Goal: Information Seeking & Learning: Understand process/instructions

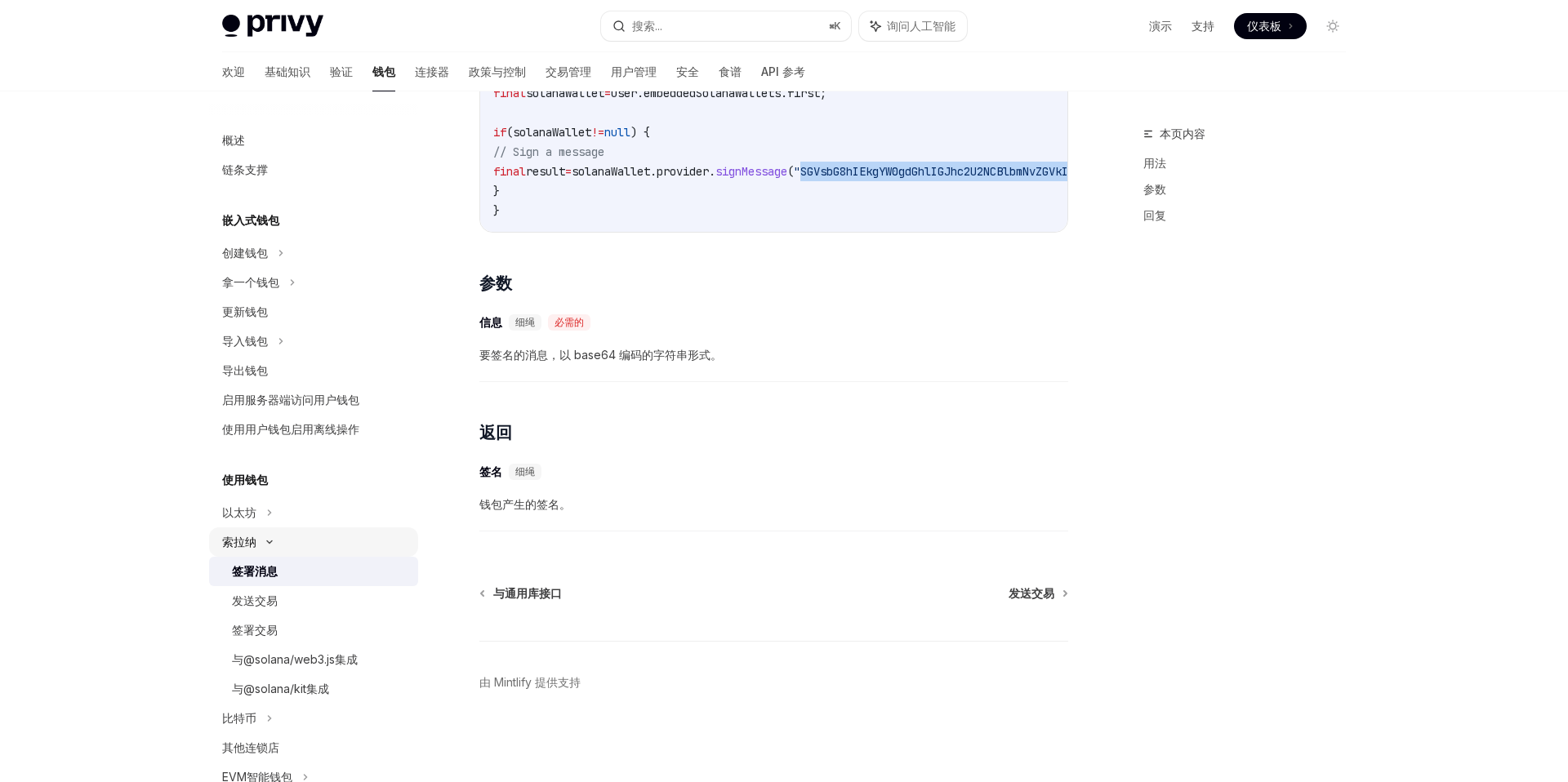
scroll to position [0, 33]
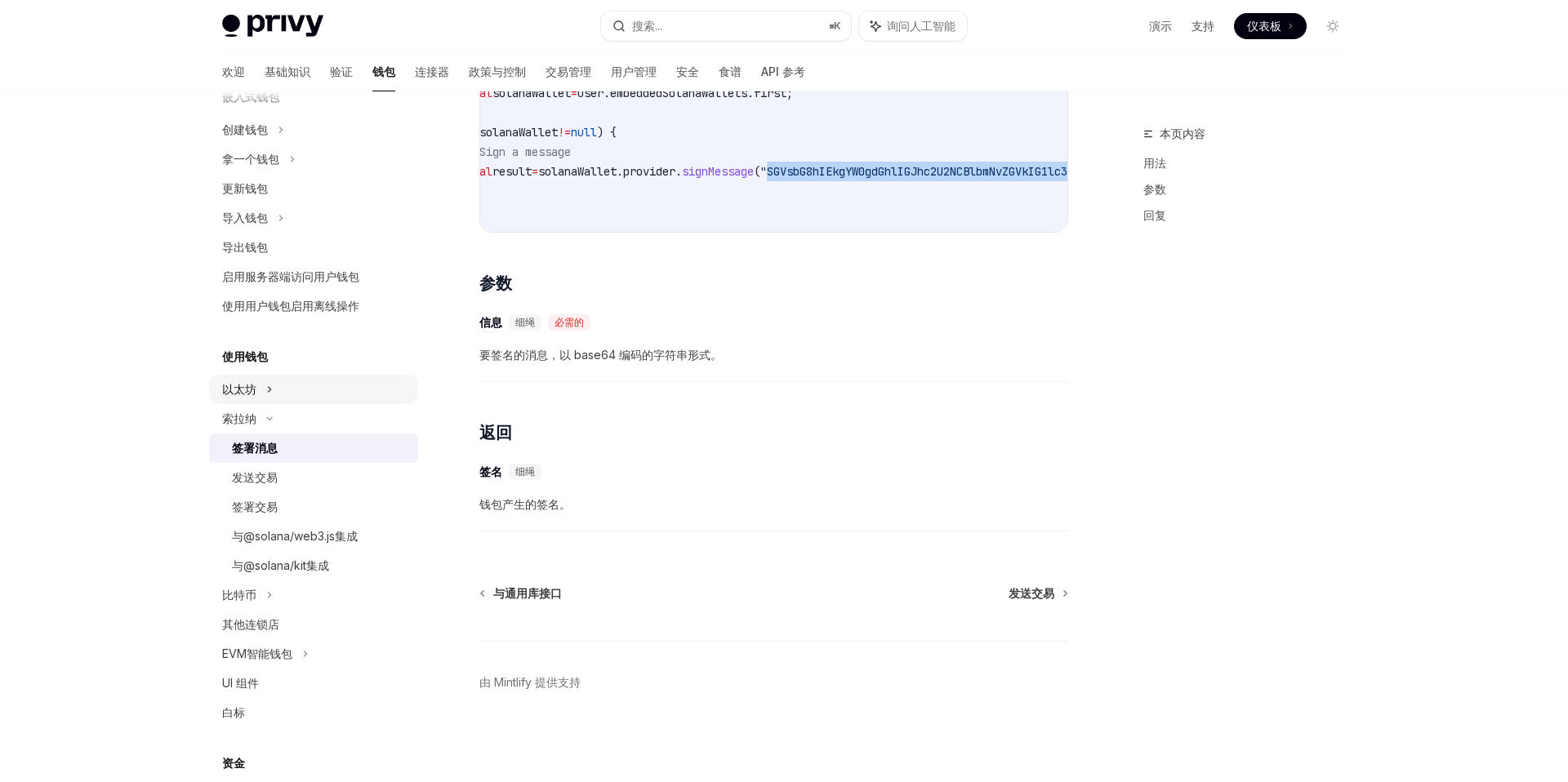
click at [287, 390] on div "以太坊" at bounding box center [313, 389] width 209 height 29
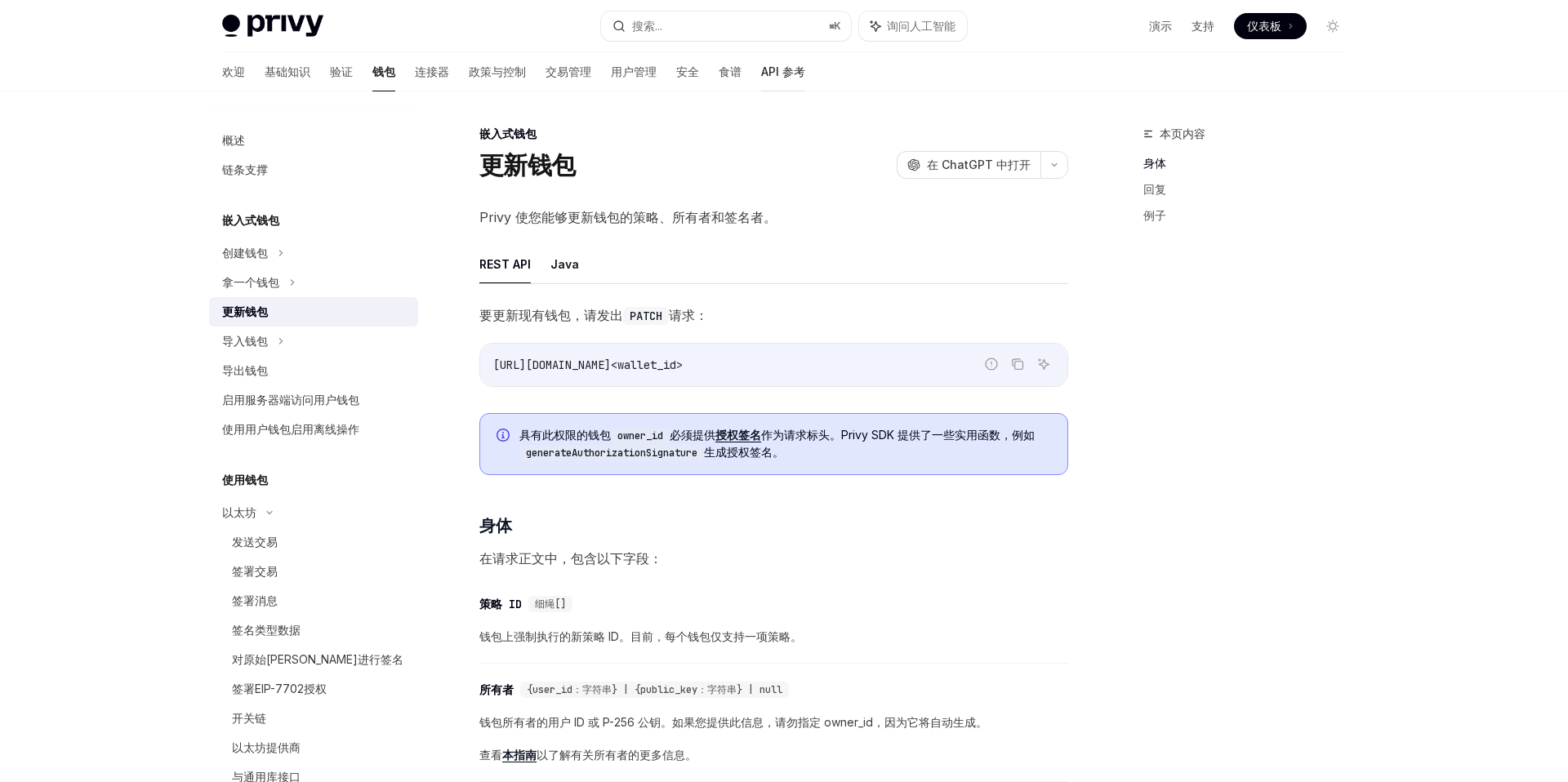
click at [761, 73] on font "API 参考" at bounding box center [782, 71] width 44 height 14
click at [676, 78] on font "安全" at bounding box center [686, 71] width 22 height 17
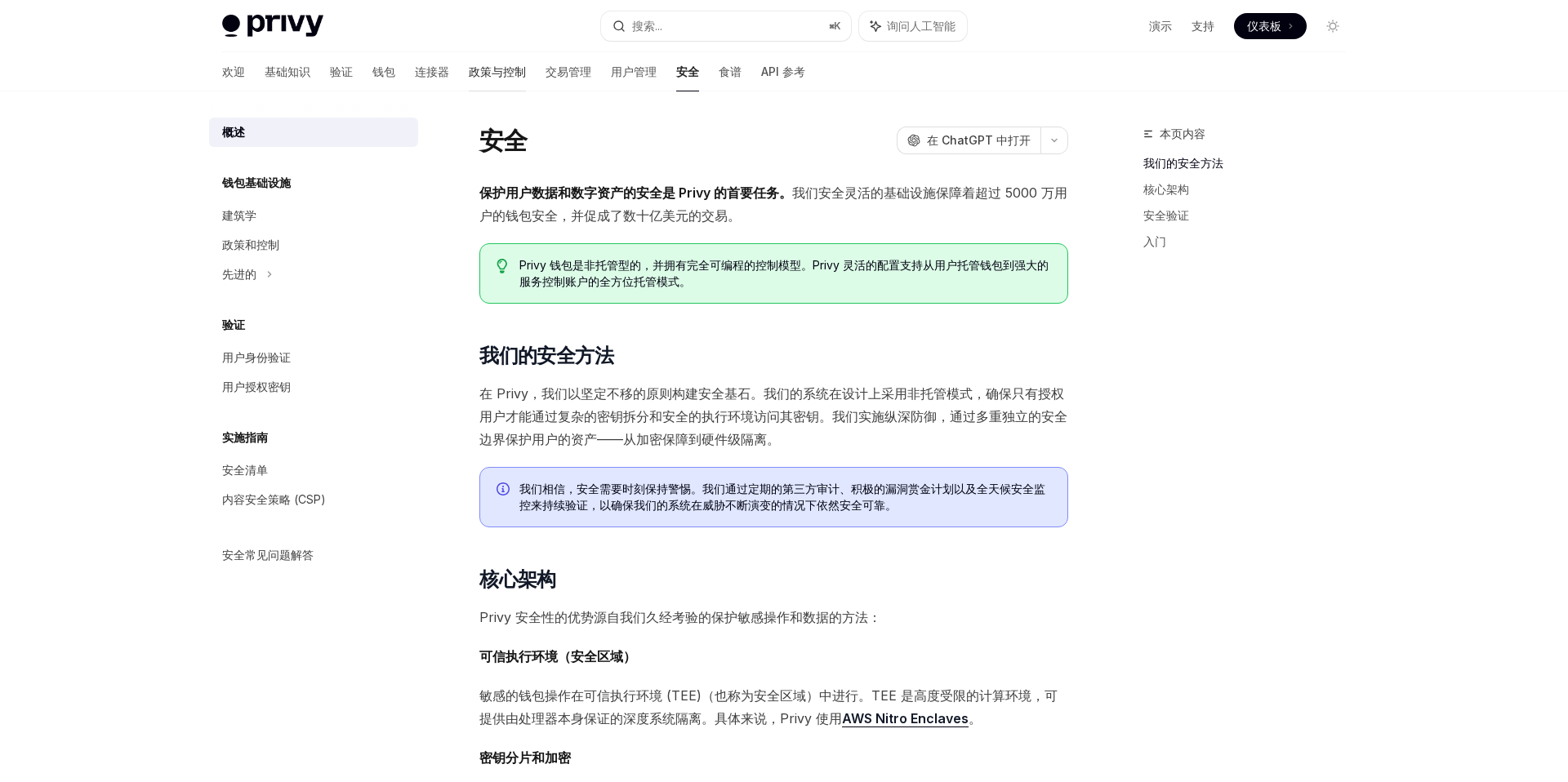
click at [469, 81] on link "政策与控制" at bounding box center [497, 72] width 58 height 39
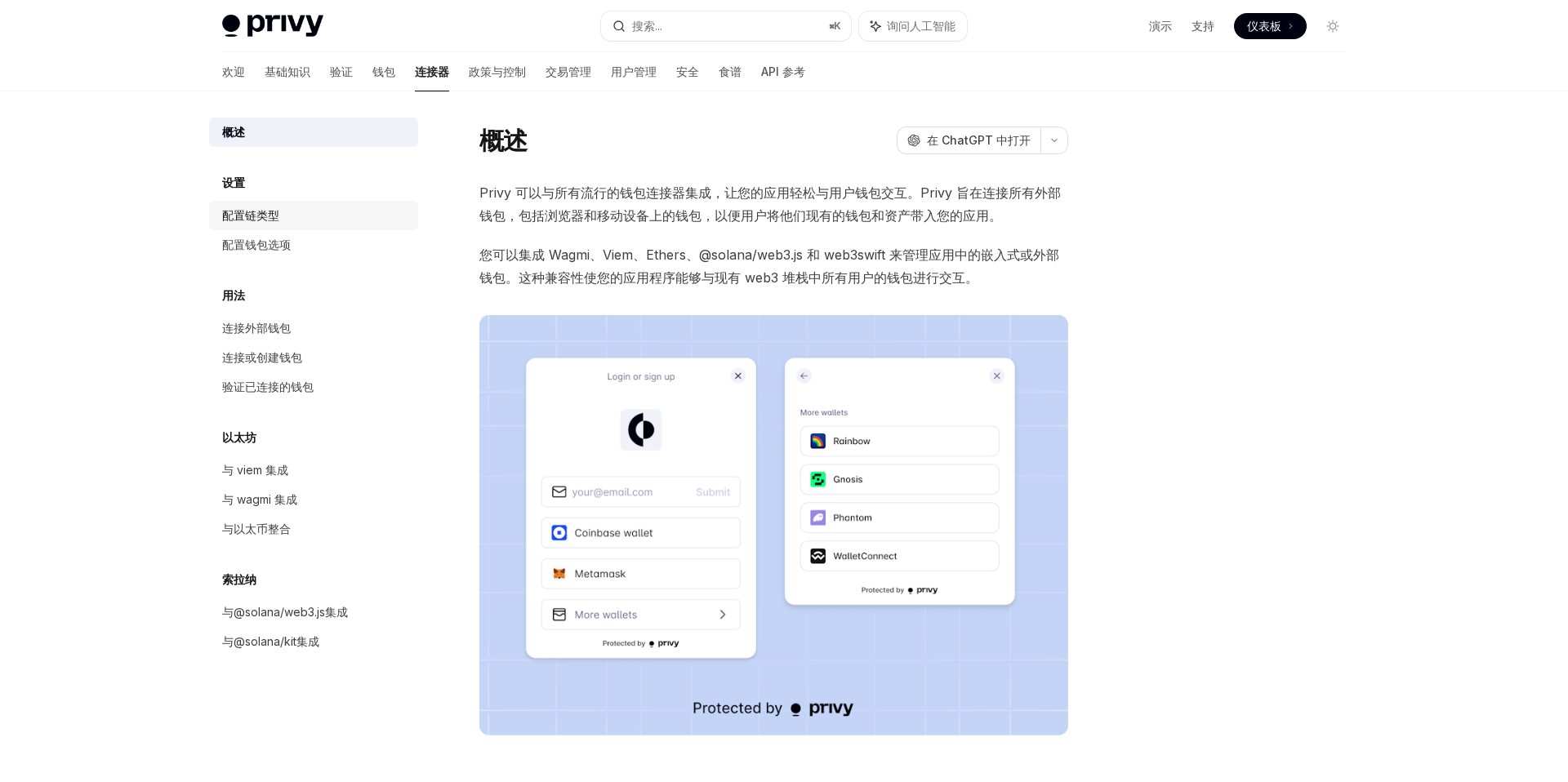
click at [314, 211] on div "配置链类型" at bounding box center [315, 215] width 186 height 20
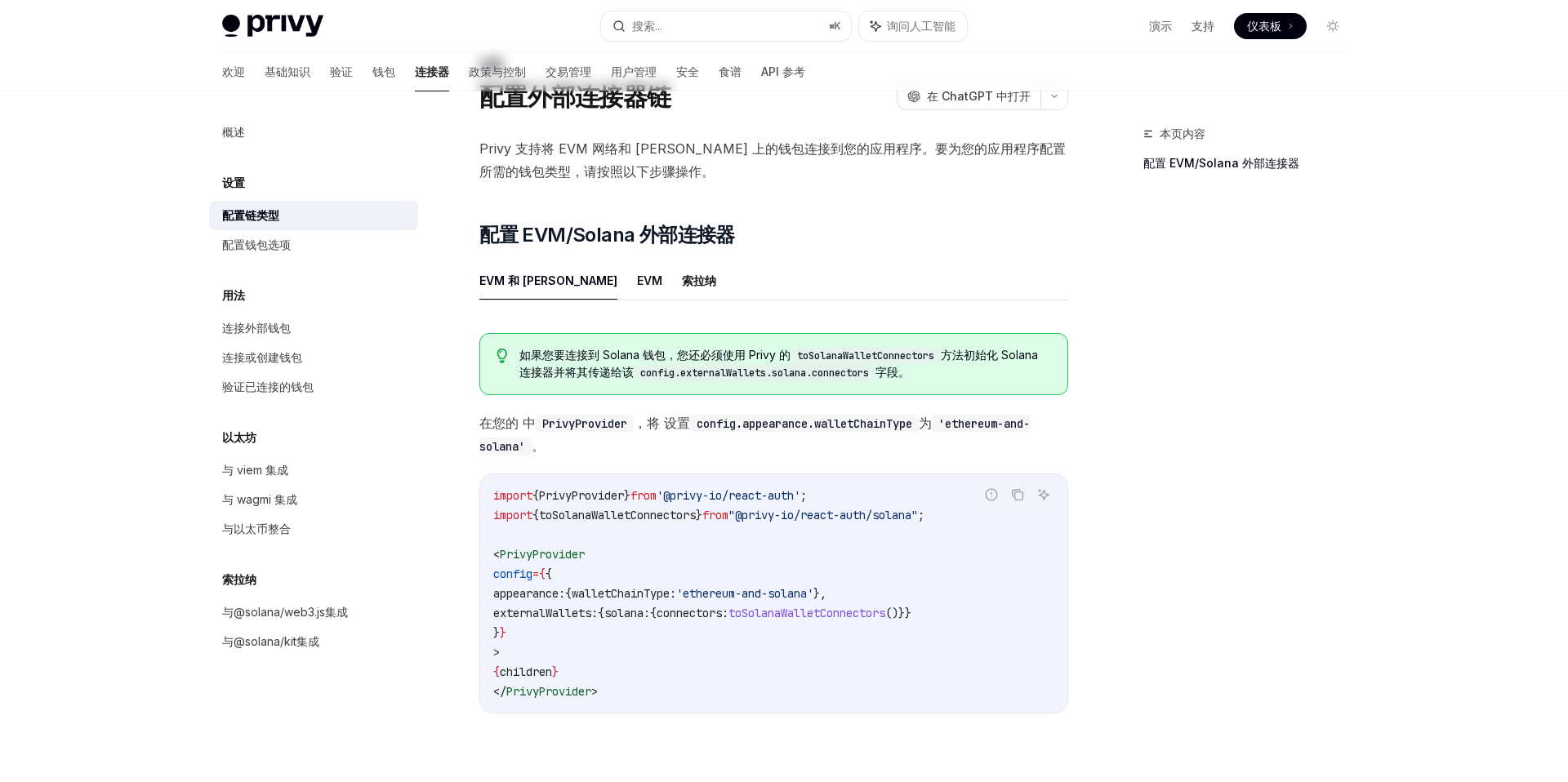
scroll to position [73, 0]
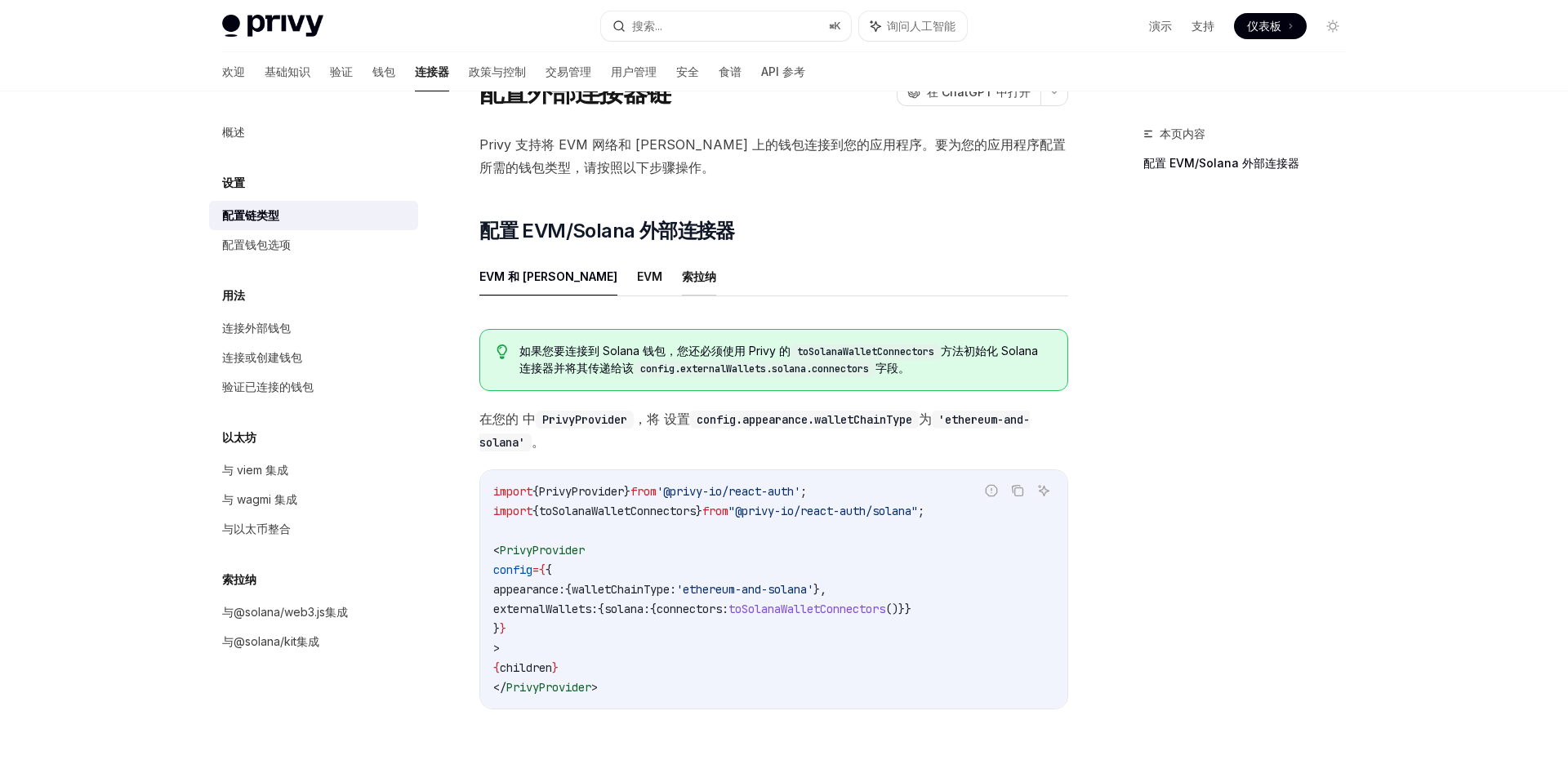
click at [682, 291] on button "索拉纳" at bounding box center [698, 276] width 34 height 38
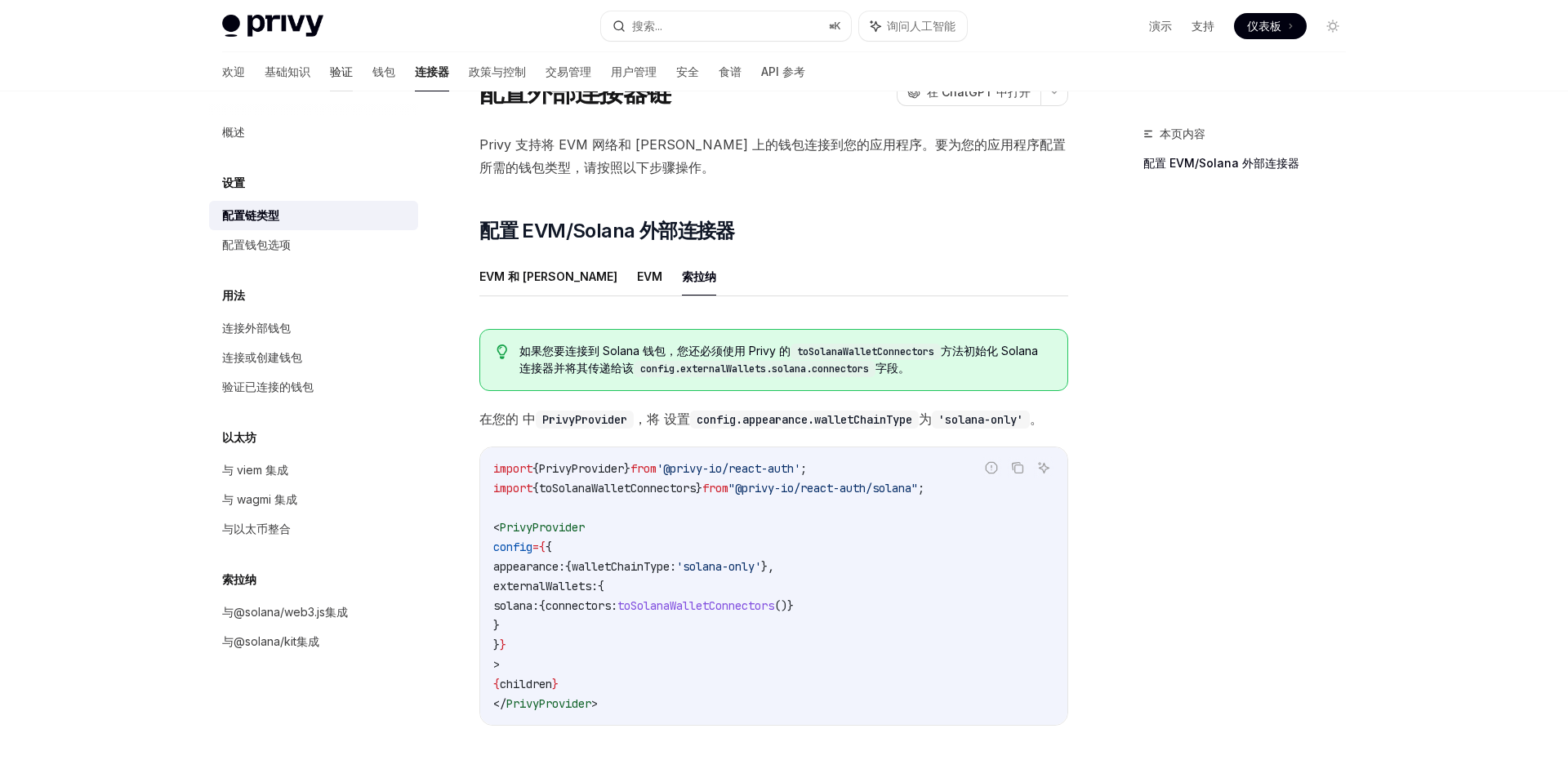
click at [330, 71] on font "验证" at bounding box center [340, 71] width 22 height 14
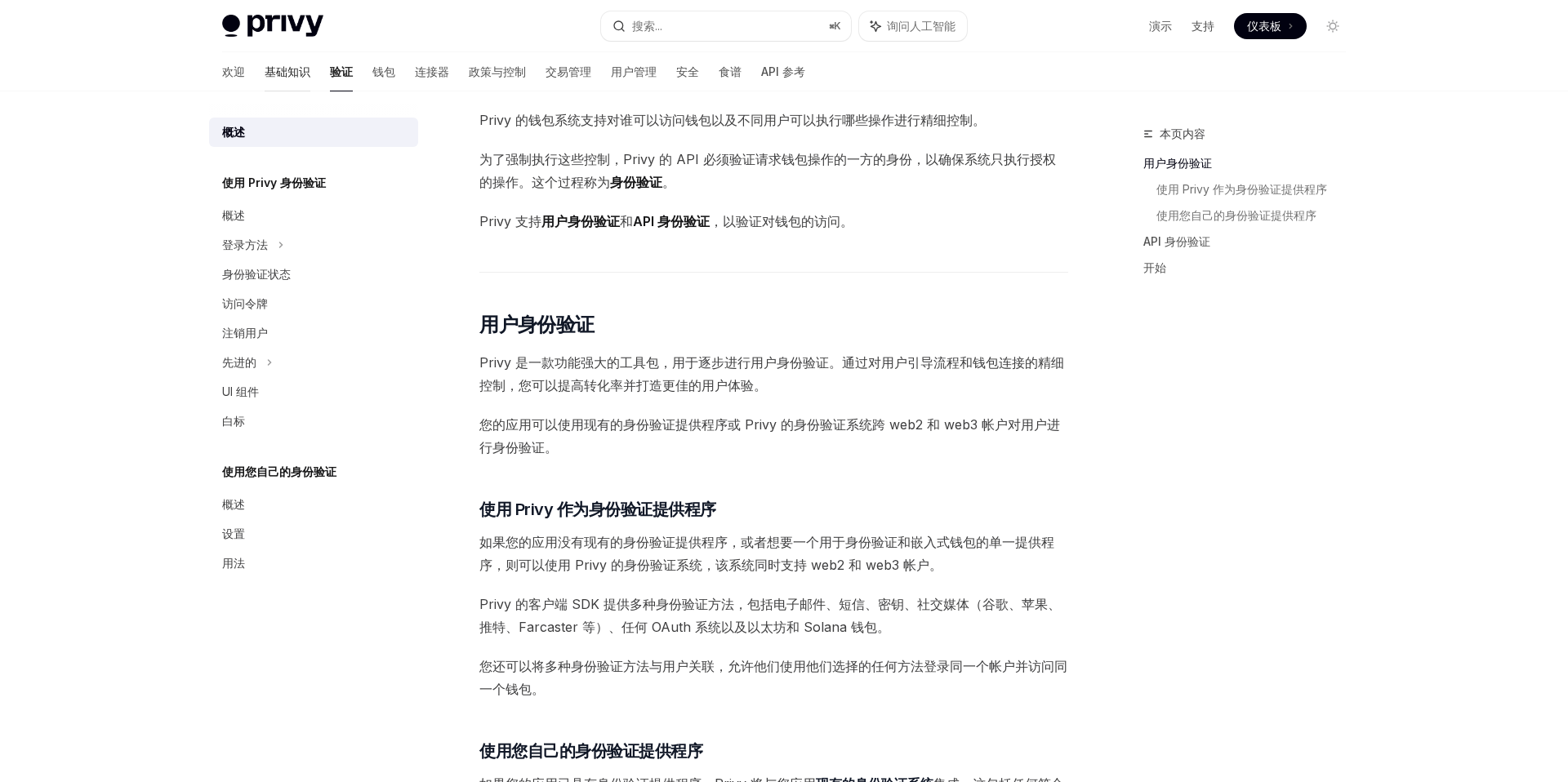
click at [264, 78] on font "基础知识" at bounding box center [287, 71] width 46 height 17
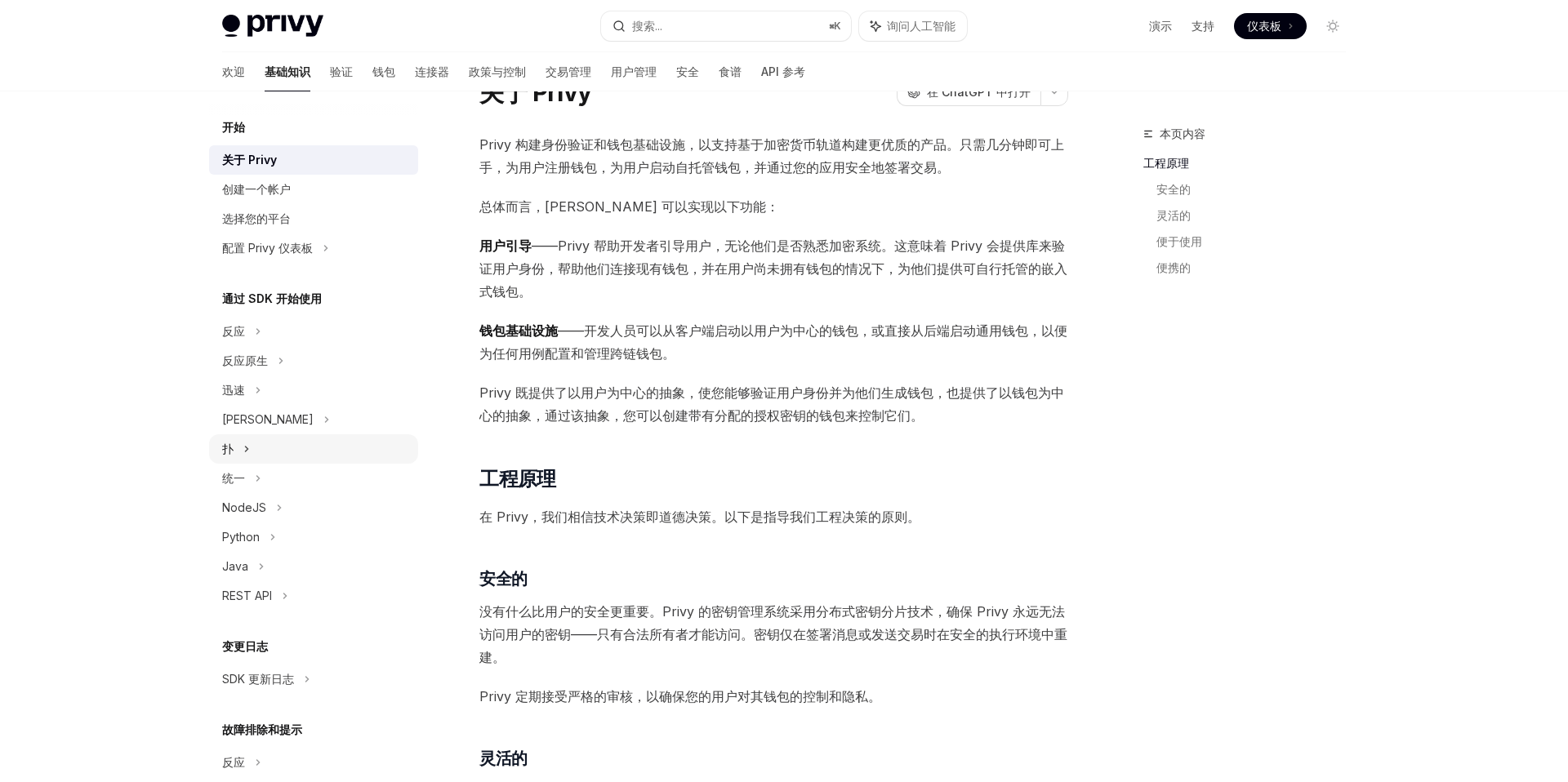
click at [276, 459] on div "扑" at bounding box center [313, 450] width 209 height 29
click at [276, 486] on div "安装" at bounding box center [320, 479] width 176 height 20
click at [275, 520] on link "设置" at bounding box center [313, 508] width 209 height 29
click at [276, 565] on div "特征" at bounding box center [320, 567] width 176 height 20
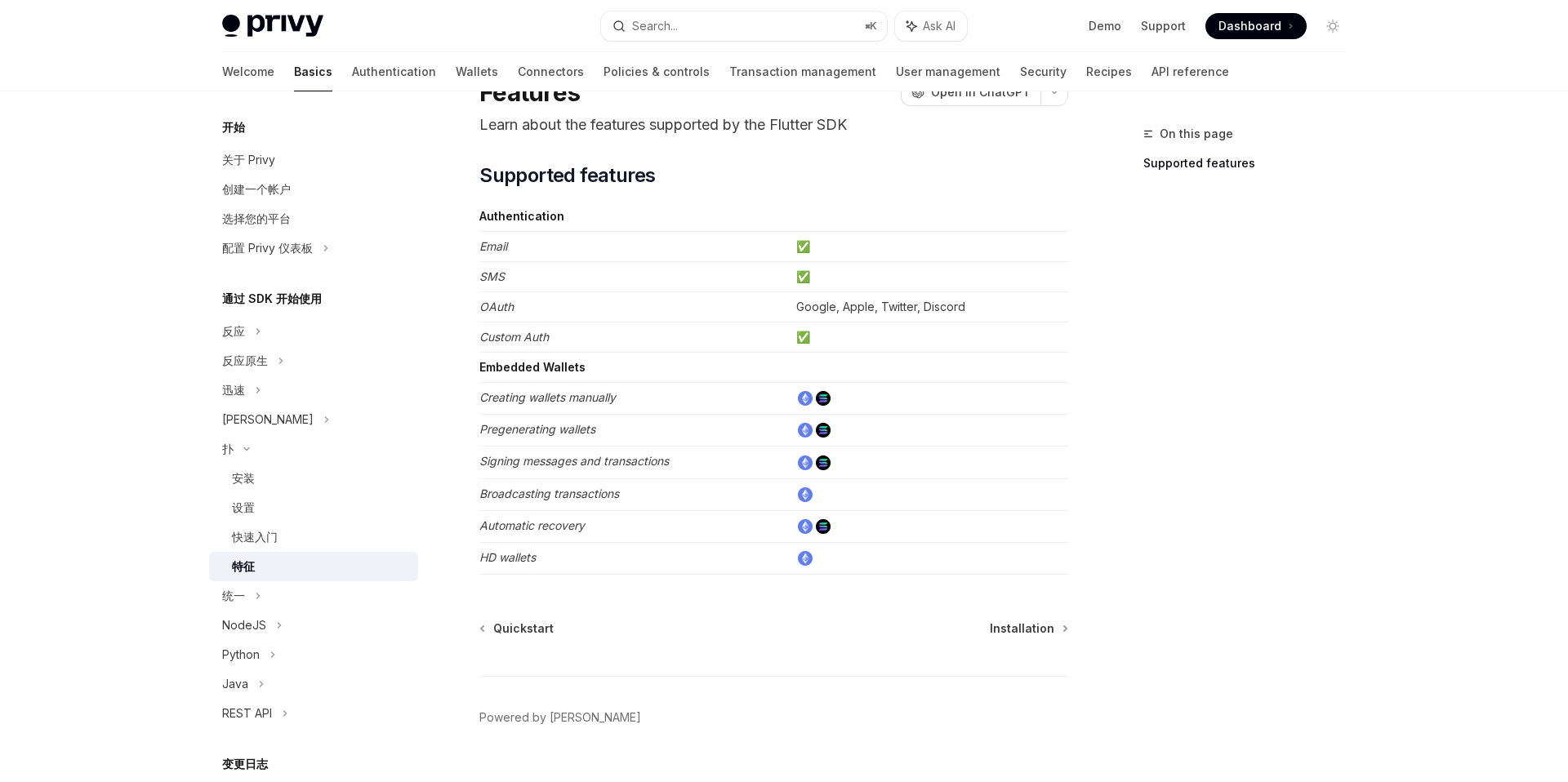
click at [276, 565] on div "特征" at bounding box center [320, 567] width 176 height 20
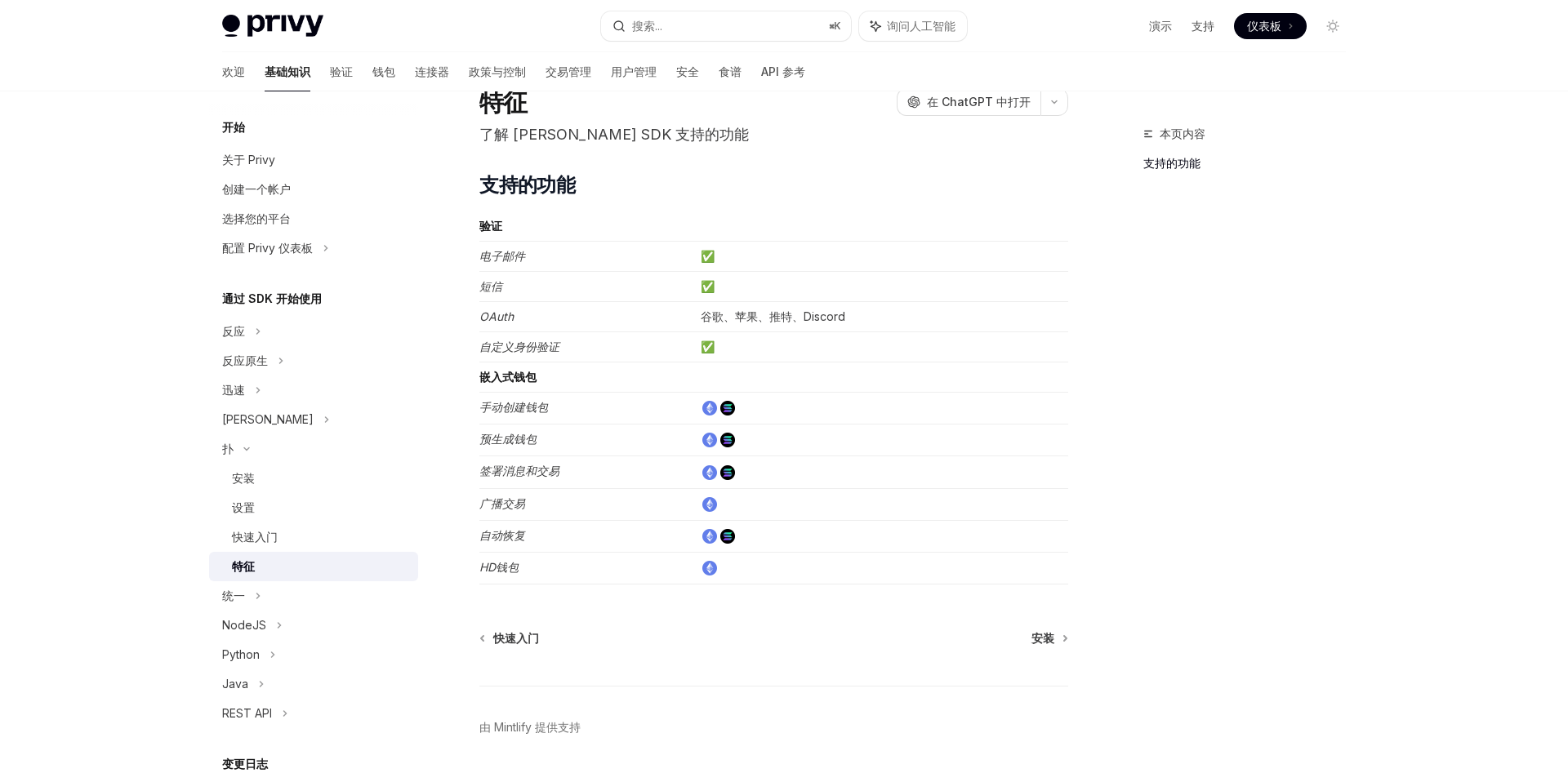
scroll to position [61, 0]
click at [509, 410] on font "手动创建钱包" at bounding box center [514, 409] width 68 height 14
click at [523, 477] on font "签署消息和交易" at bounding box center [520, 472] width 80 height 14
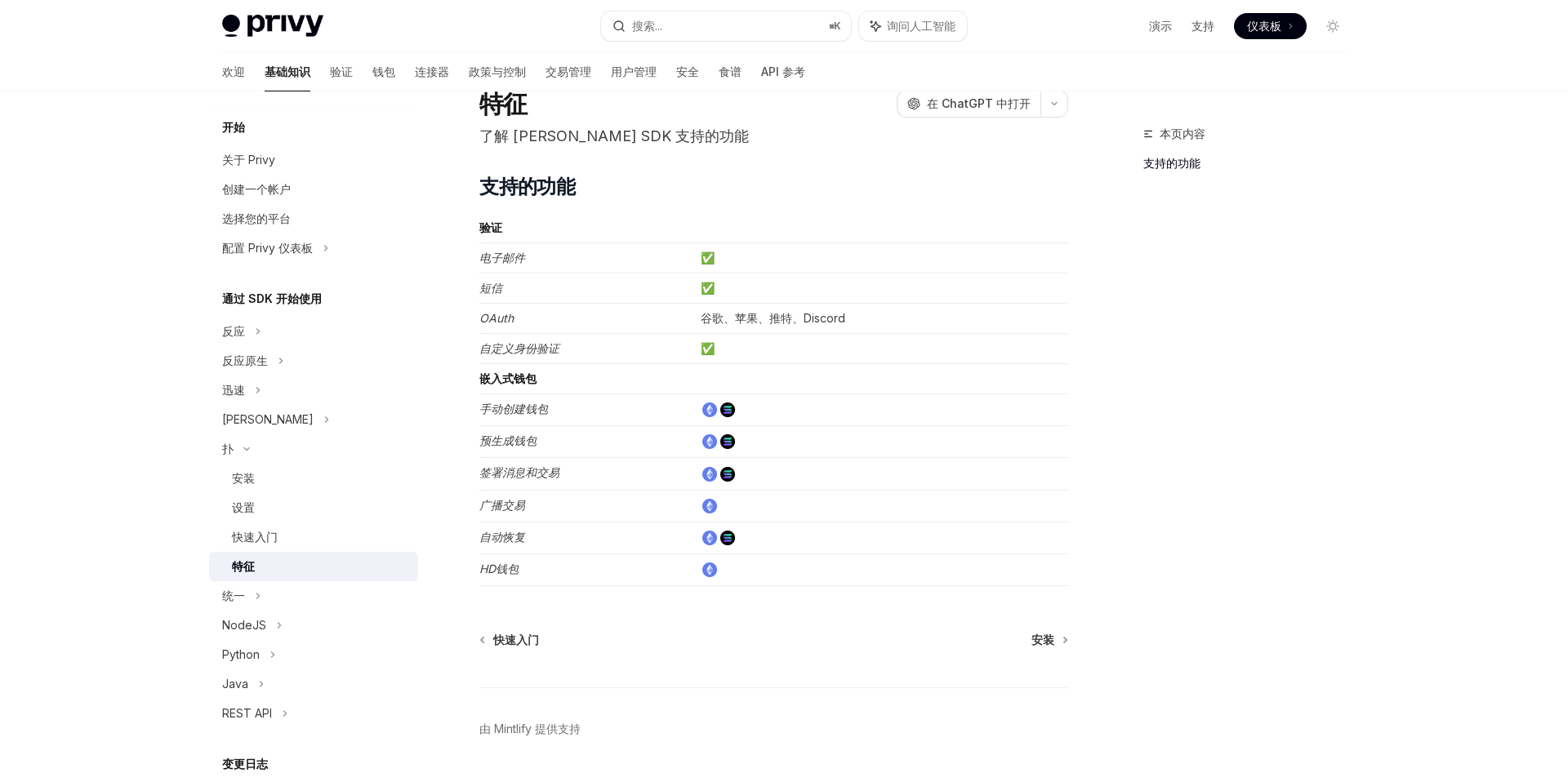
click at [523, 477] on font "签署消息和交易" at bounding box center [520, 472] width 80 height 14
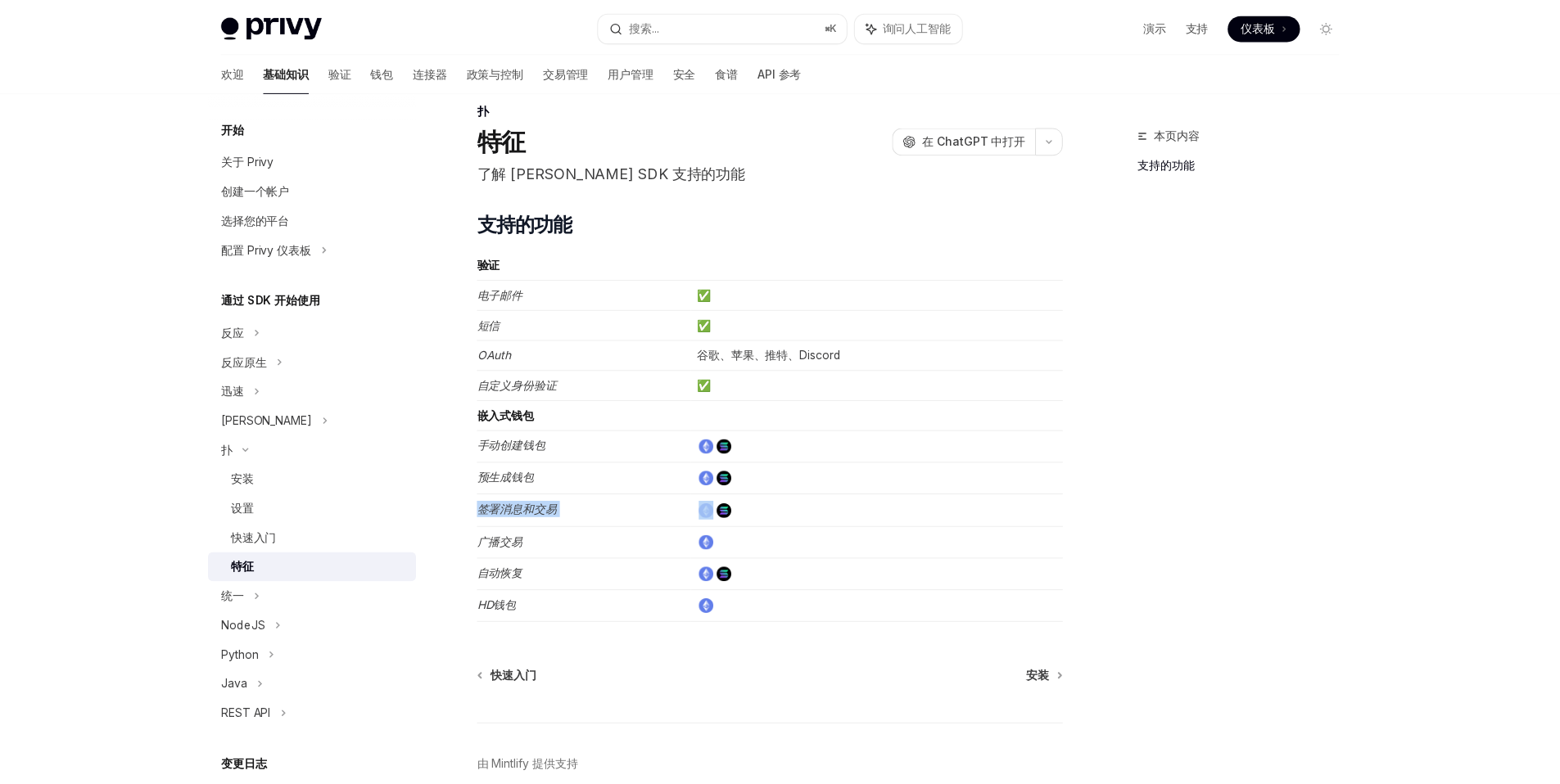
scroll to position [0, 0]
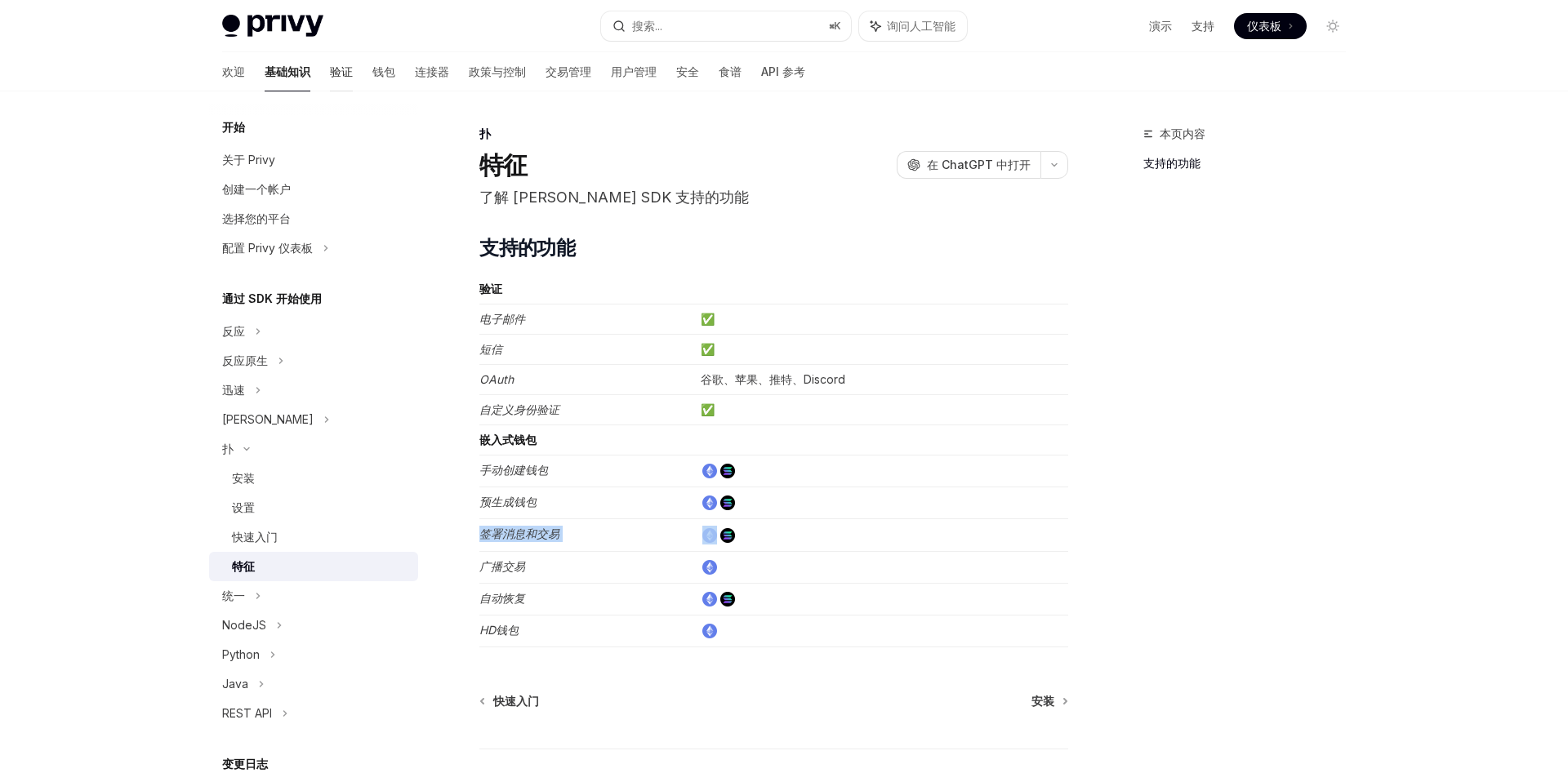
click at [330, 69] on font "验证" at bounding box center [340, 71] width 22 height 14
click at [330, 78] on font "验证" at bounding box center [340, 71] width 22 height 17
click at [372, 76] on font "钱包" at bounding box center [383, 71] width 22 height 14
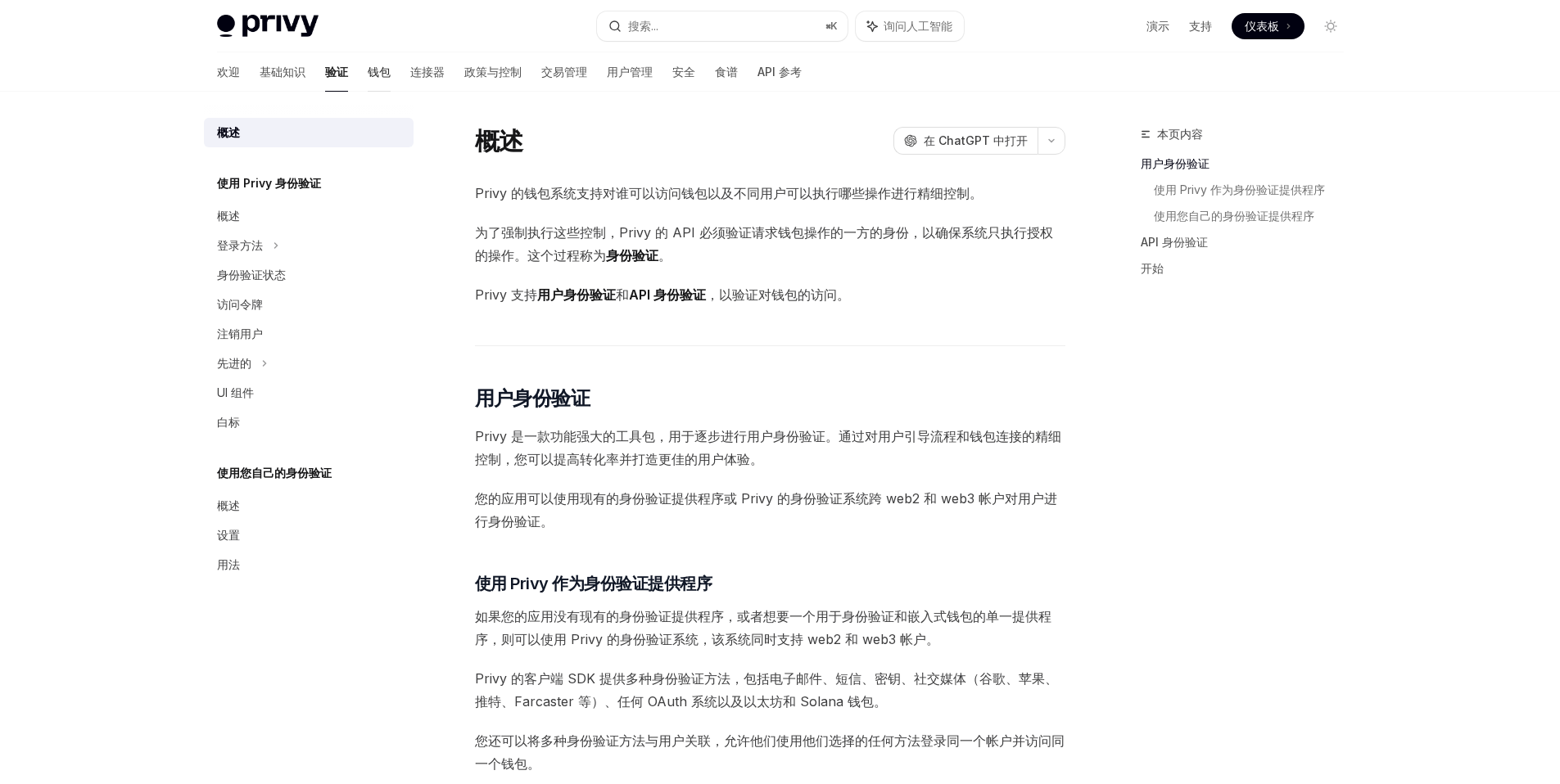
click at [368, 73] on font "钱包" at bounding box center [379, 71] width 22 height 14
click at [368, 83] on link "钱包" at bounding box center [379, 72] width 22 height 39
click at [368, 80] on link "钱包" at bounding box center [379, 72] width 22 height 39
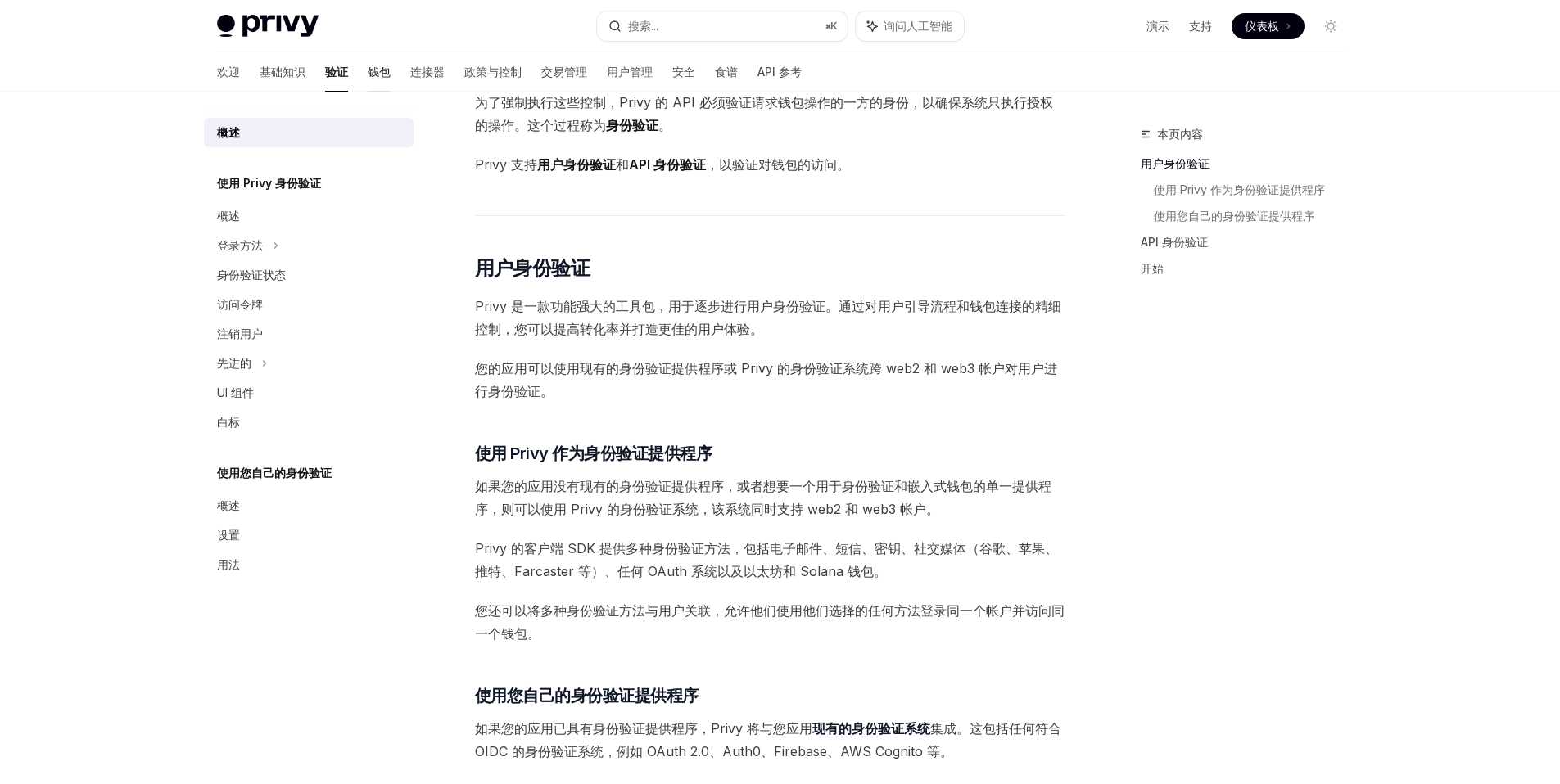
scroll to position [135, 0]
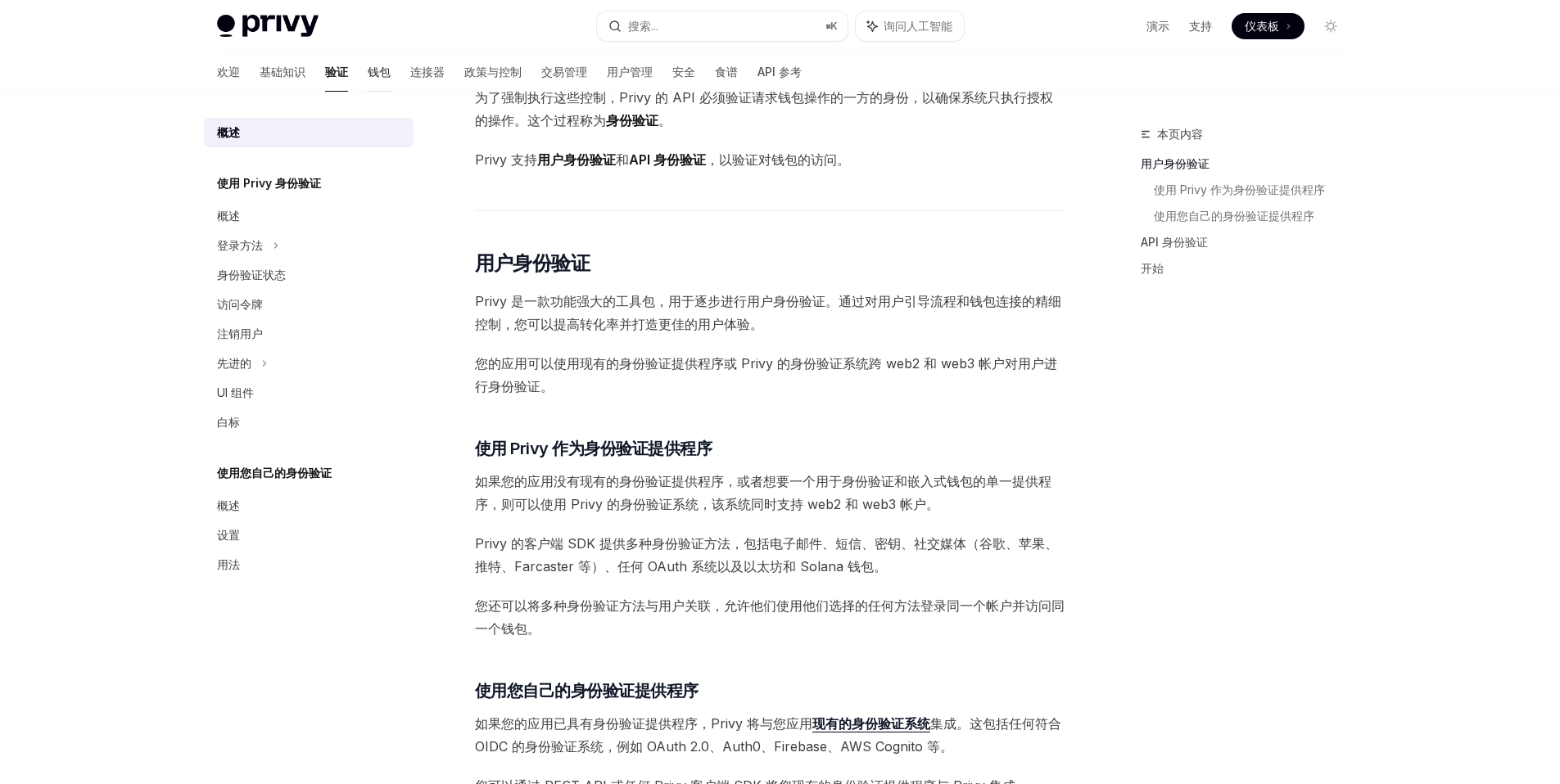
click at [368, 83] on link "钱包" at bounding box center [379, 72] width 22 height 39
click at [411, 74] on font "连接器" at bounding box center [427, 71] width 34 height 14
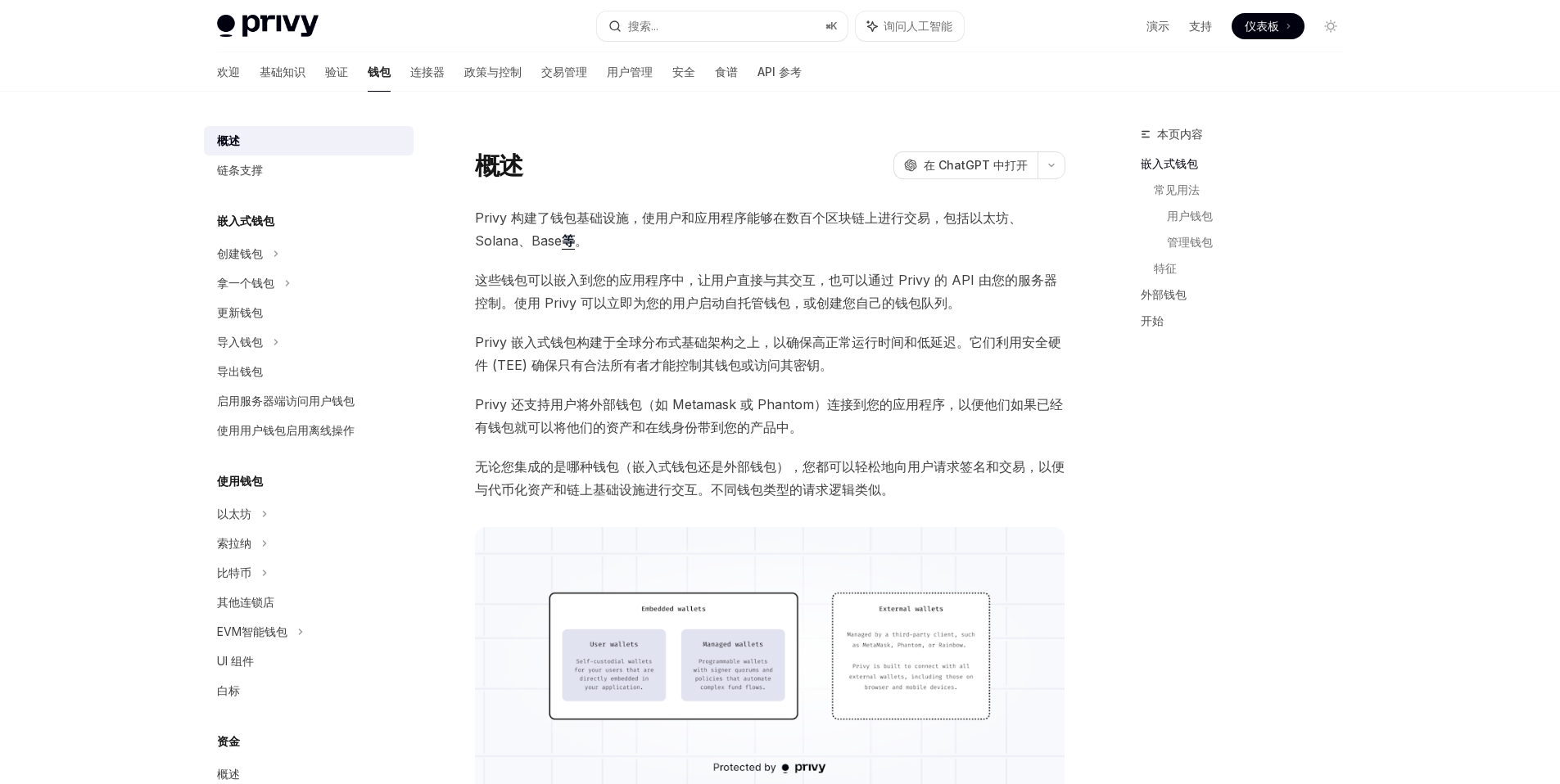
click at [368, 80] on link "钱包" at bounding box center [379, 72] width 22 height 39
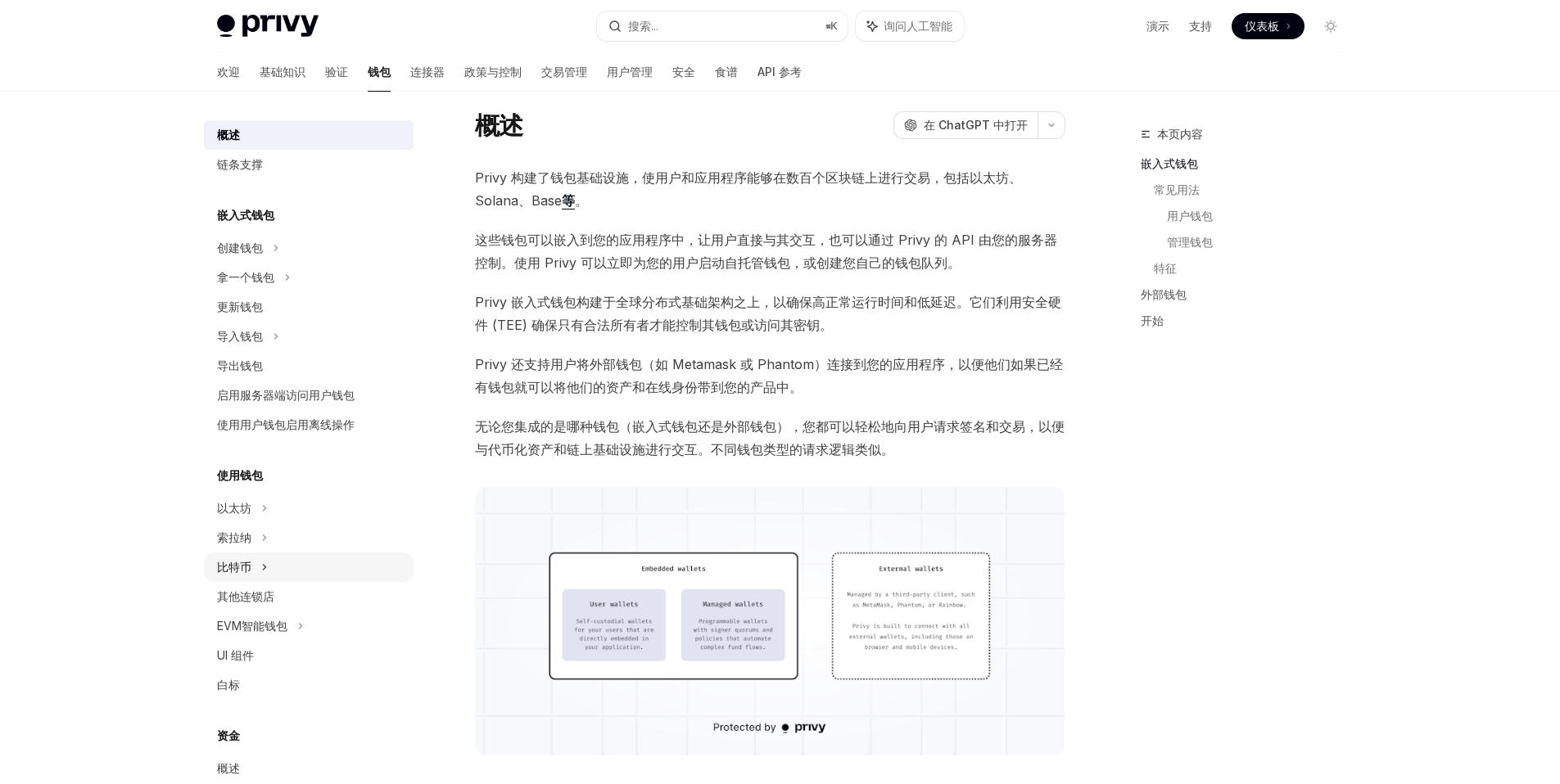
scroll to position [7, 0]
click at [285, 526] on div "索拉纳" at bounding box center [309, 537] width 209 height 29
click at [277, 572] on div "签署消息" at bounding box center [315, 566] width 177 height 20
click at [290, 268] on div "拿一个钱包" at bounding box center [309, 277] width 209 height 29
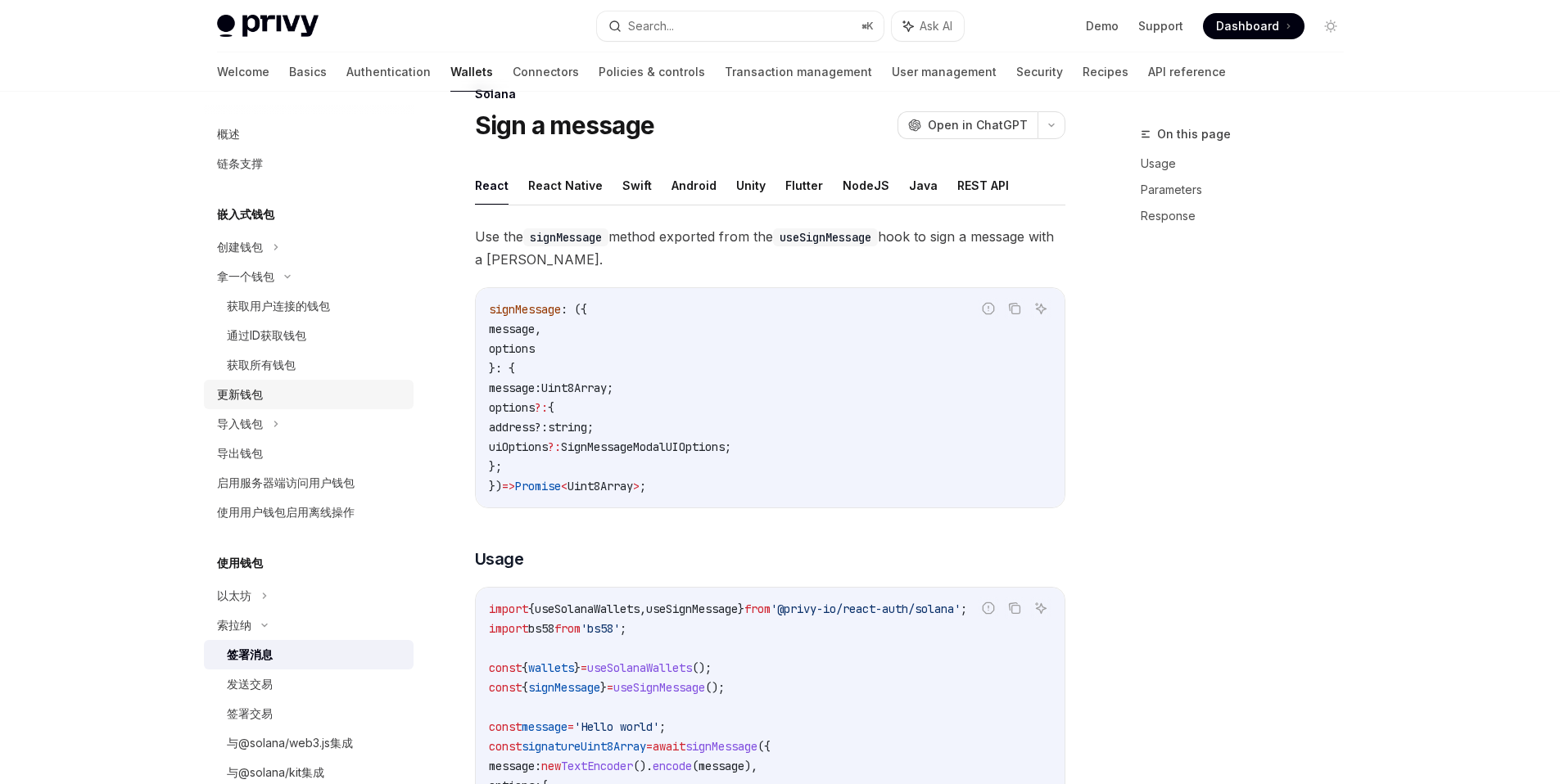
click at [270, 395] on div "更新钱包" at bounding box center [310, 395] width 187 height 20
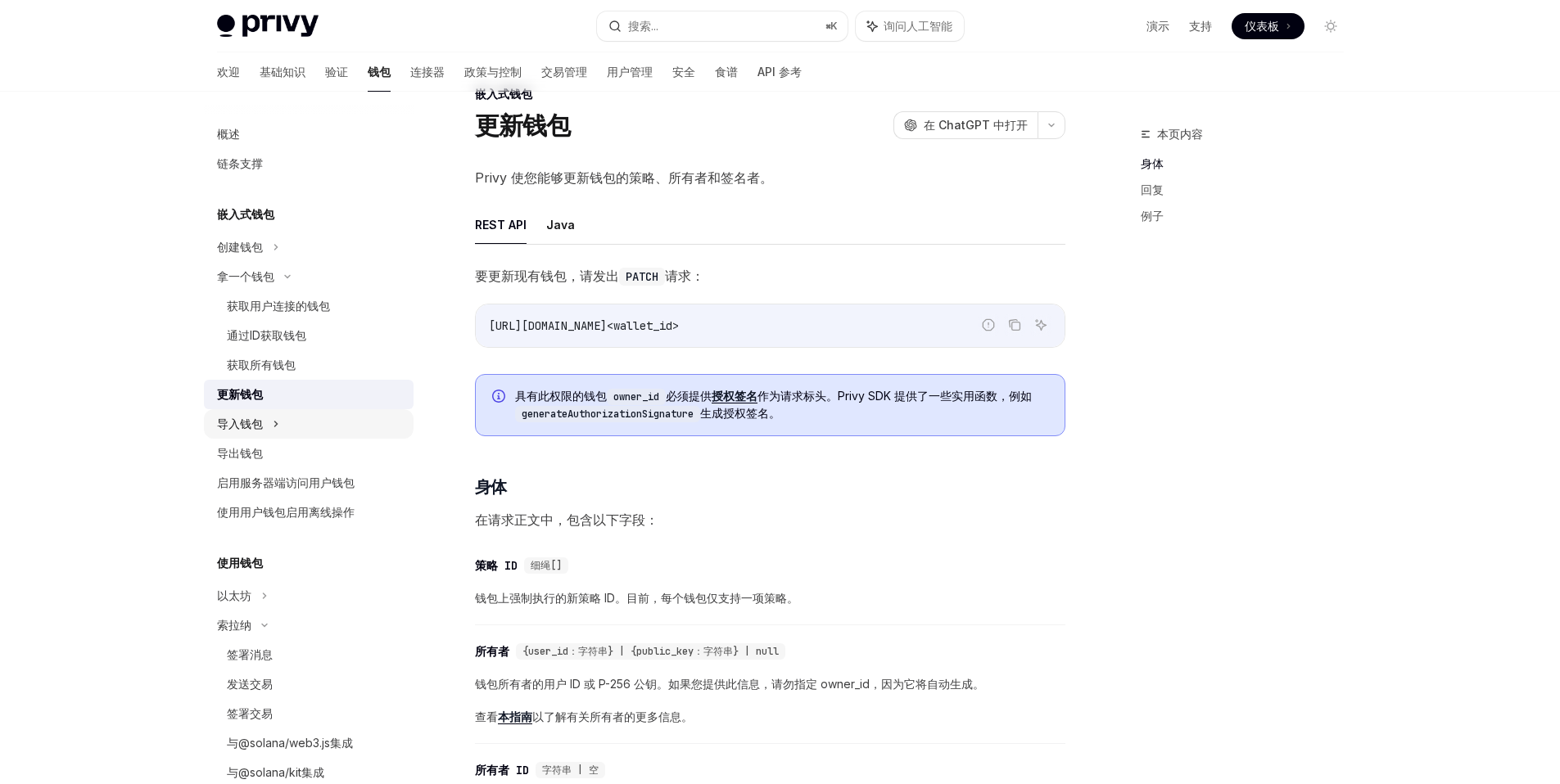
click at [274, 420] on icon at bounding box center [276, 424] width 7 height 20
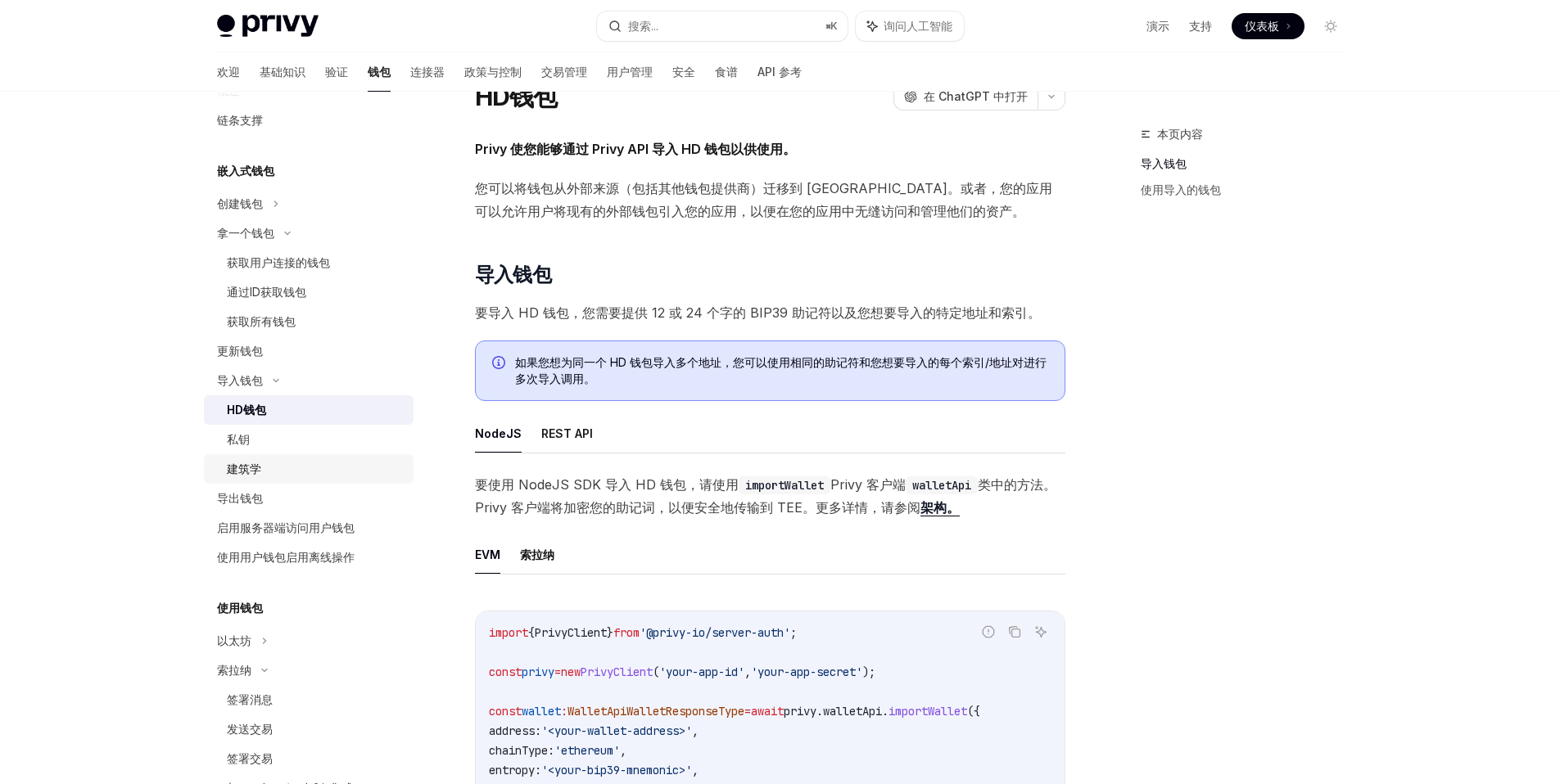
scroll to position [59, 0]
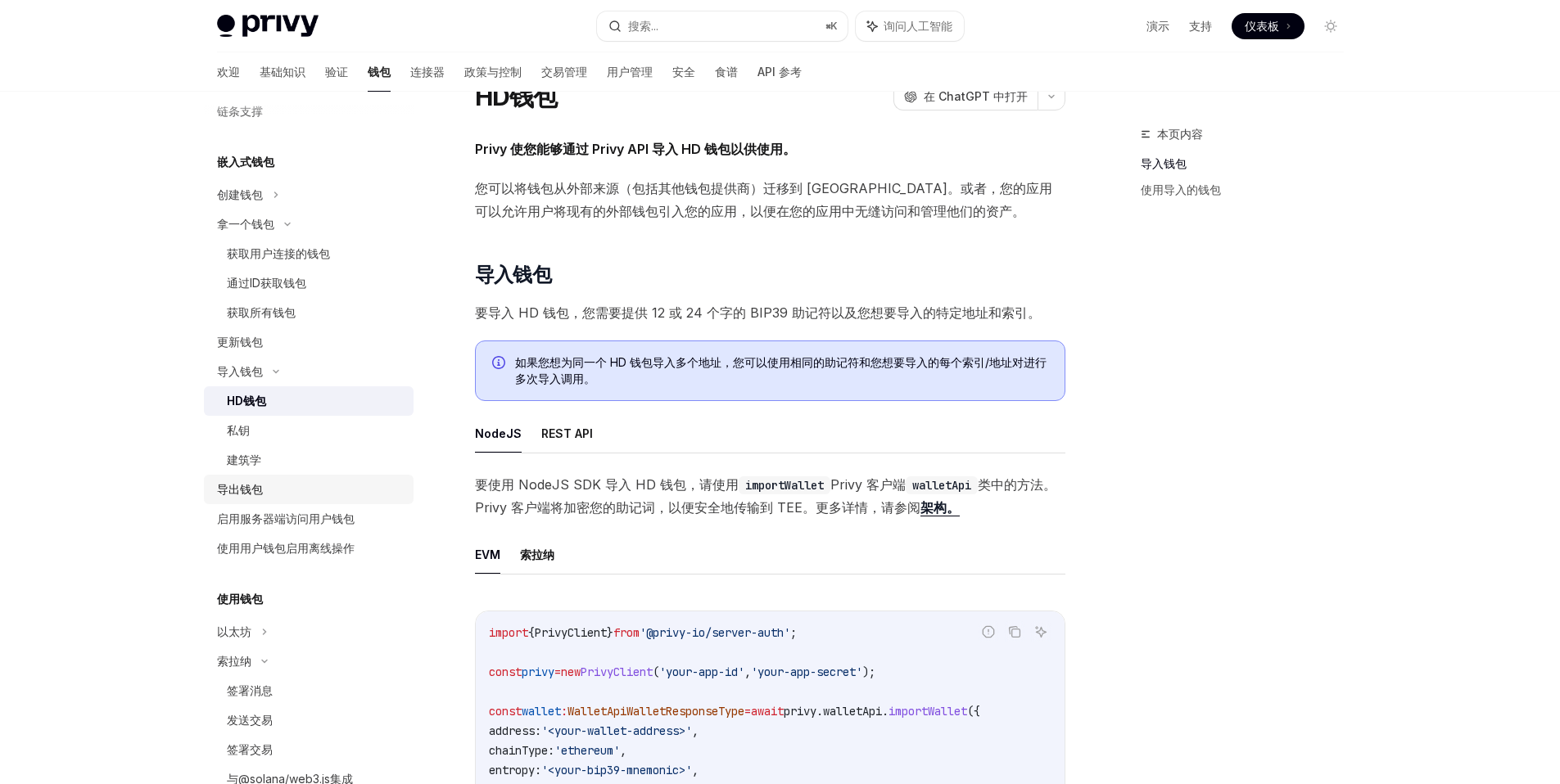
click at [275, 491] on div "导出钱包" at bounding box center [310, 490] width 187 height 20
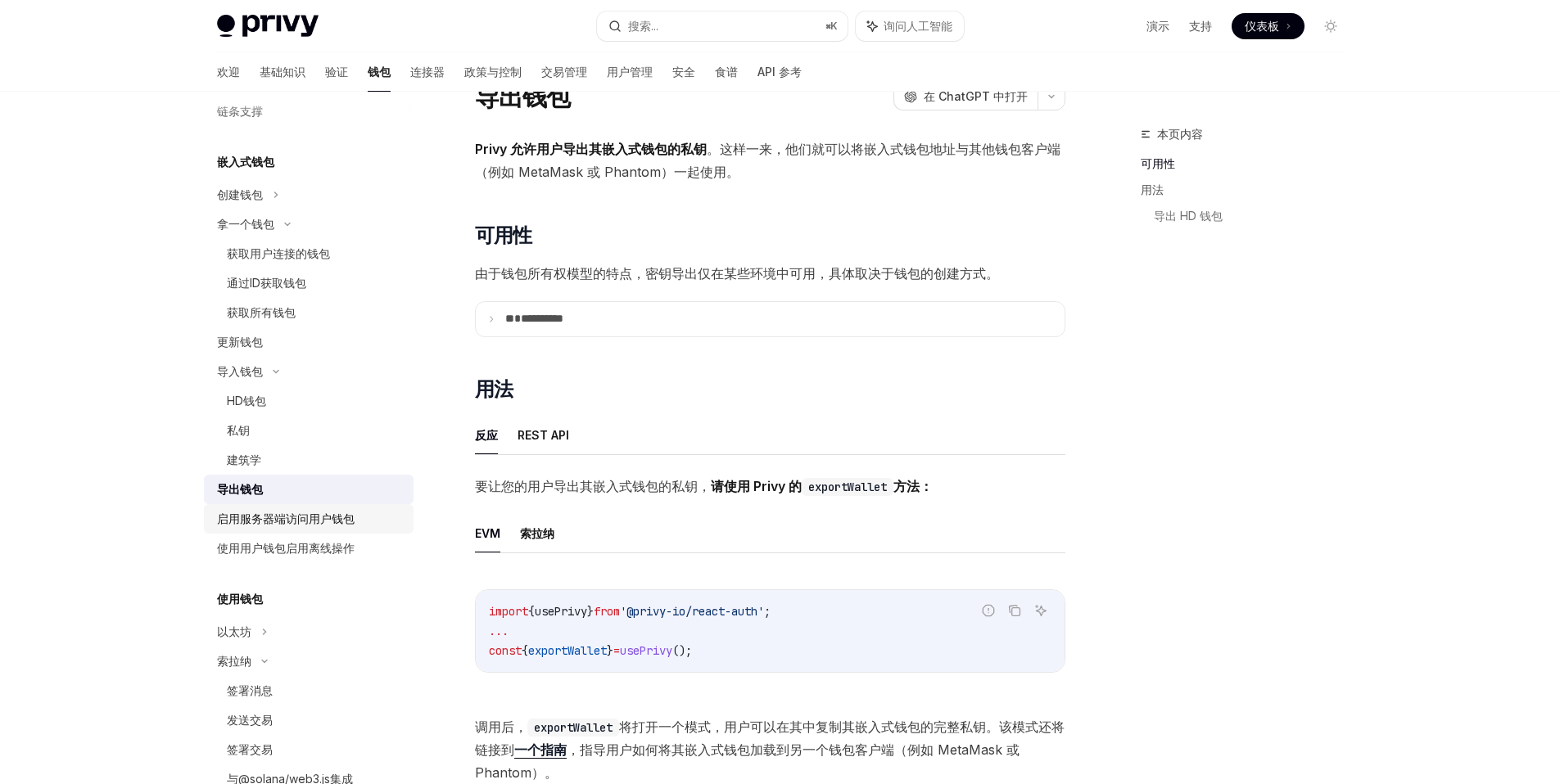
click at [290, 528] on div "启用服务器端访问用户钱包" at bounding box center [286, 519] width 138 height 20
click at [290, 194] on div "创建钱包" at bounding box center [309, 195] width 209 height 29
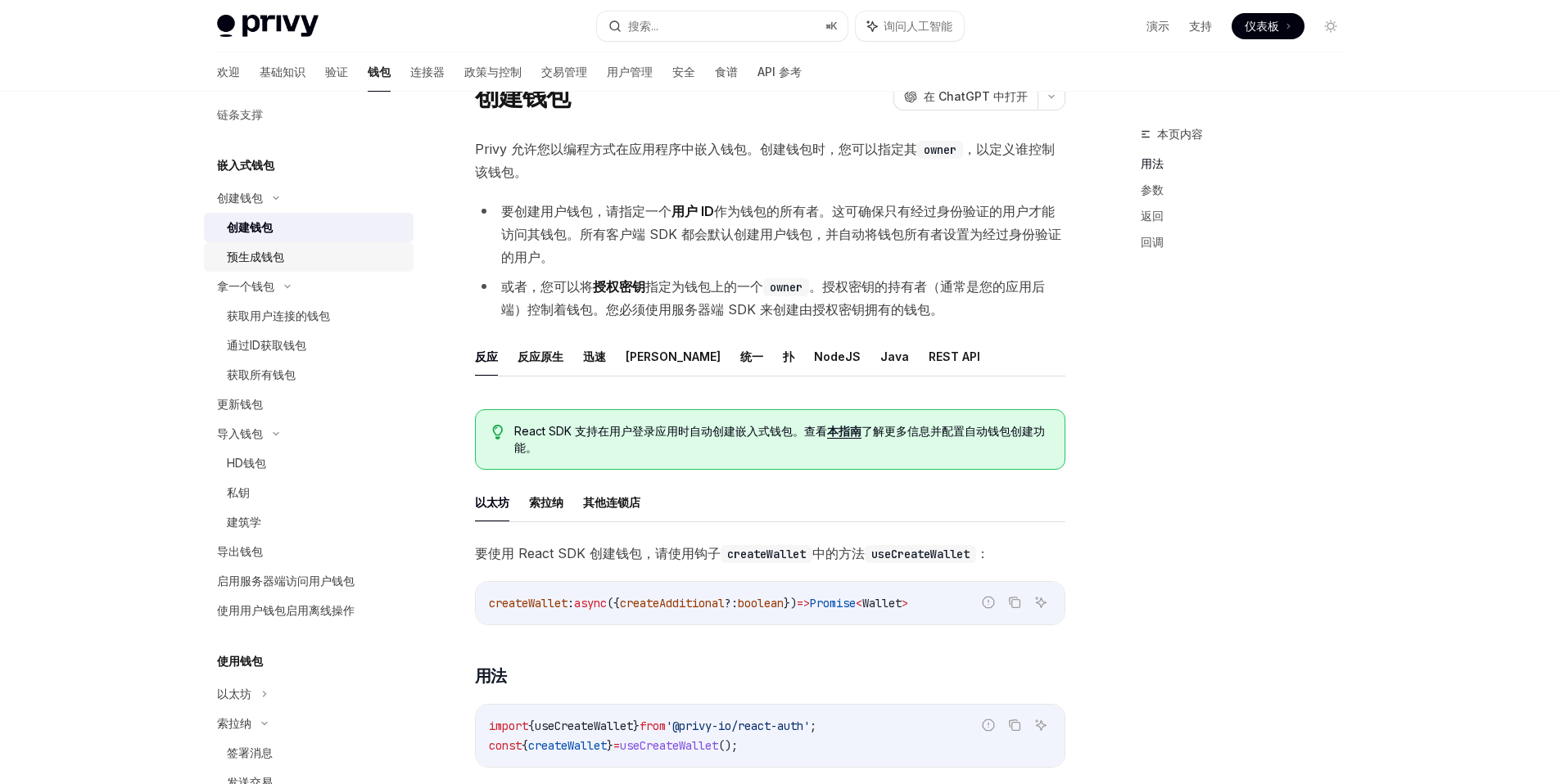
scroll to position [59, 0]
click at [275, 265] on link "预生成钱包" at bounding box center [309, 254] width 209 height 29
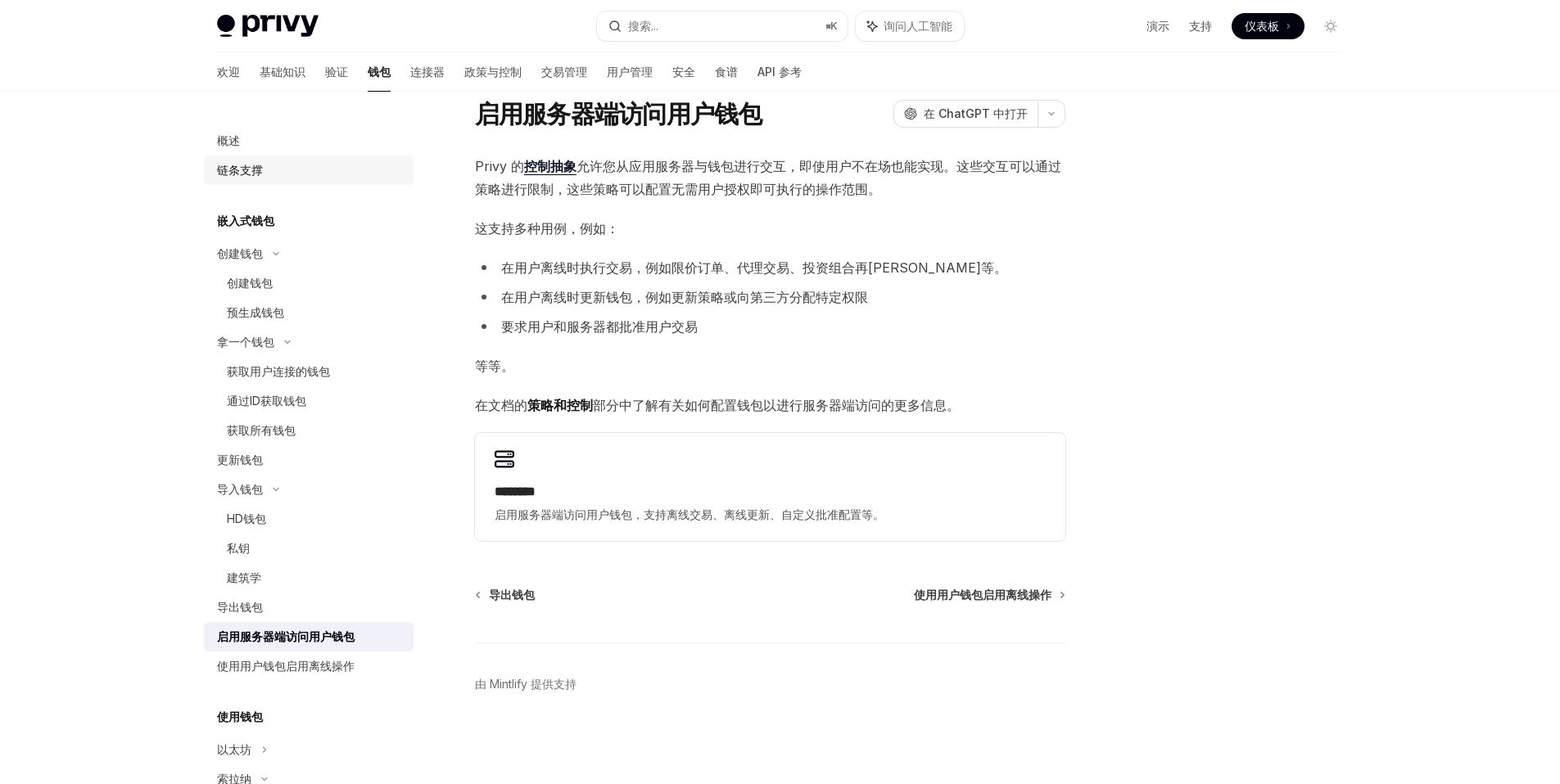
scroll to position [52, 0]
click at [277, 168] on div "链条支撑" at bounding box center [310, 170] width 187 height 20
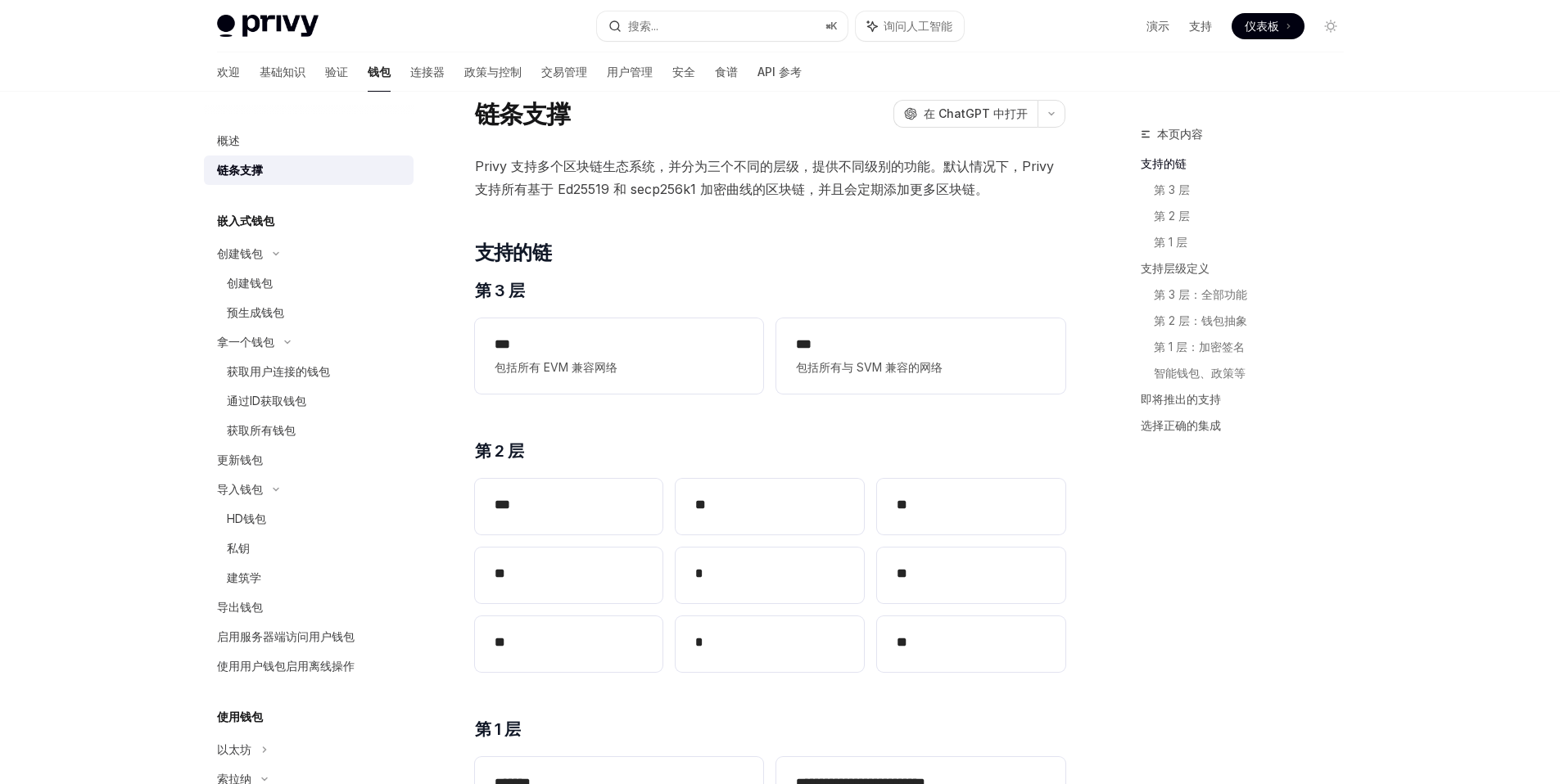
click at [264, 155] on link "链条支撑" at bounding box center [309, 170] width 209 height 29
click at [265, 172] on div "链条支撑" at bounding box center [310, 170] width 187 height 20
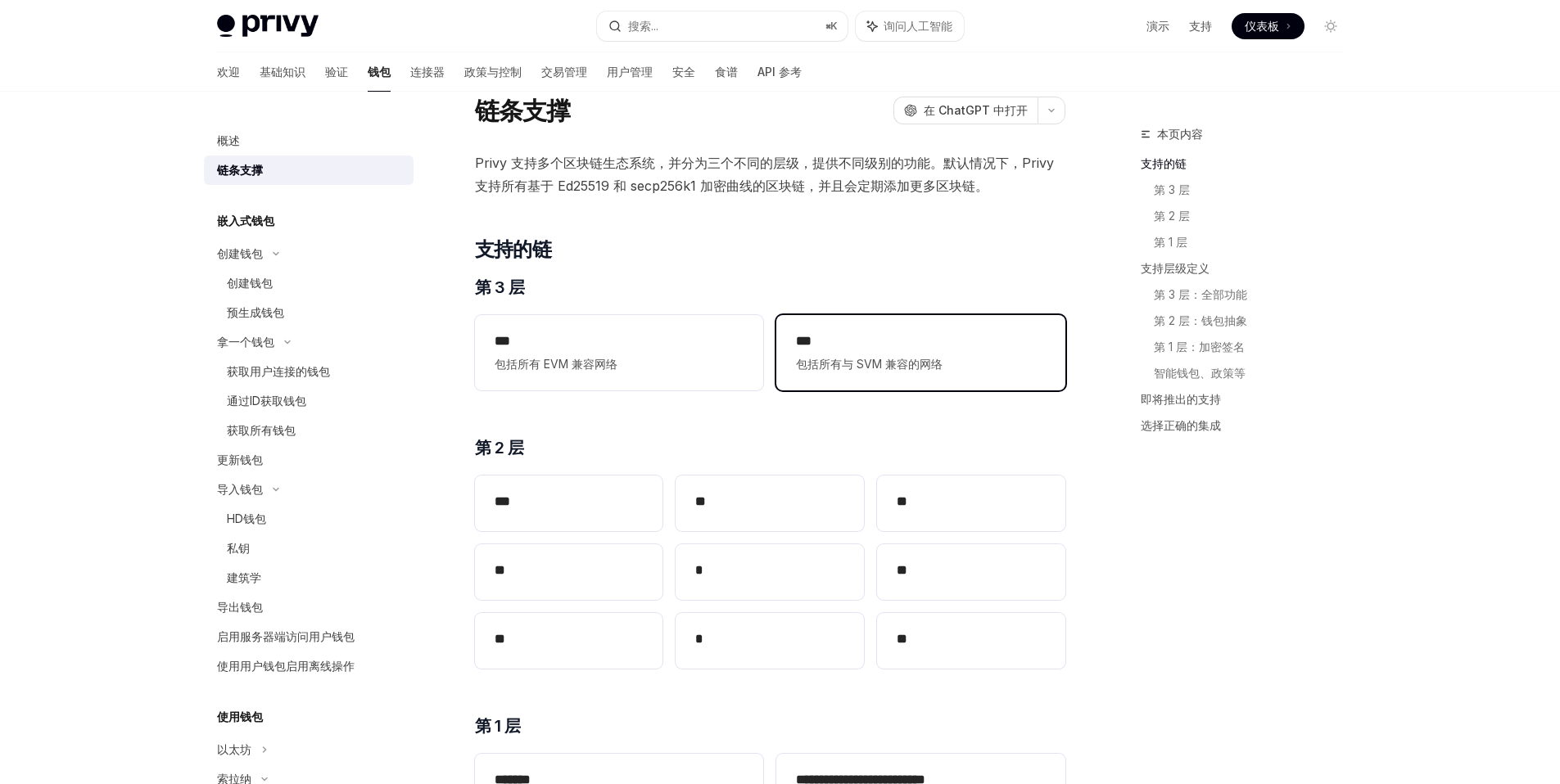
click at [893, 382] on div "*** 包括所有与 SVM 兼容的网络" at bounding box center [920, 352] width 289 height 75
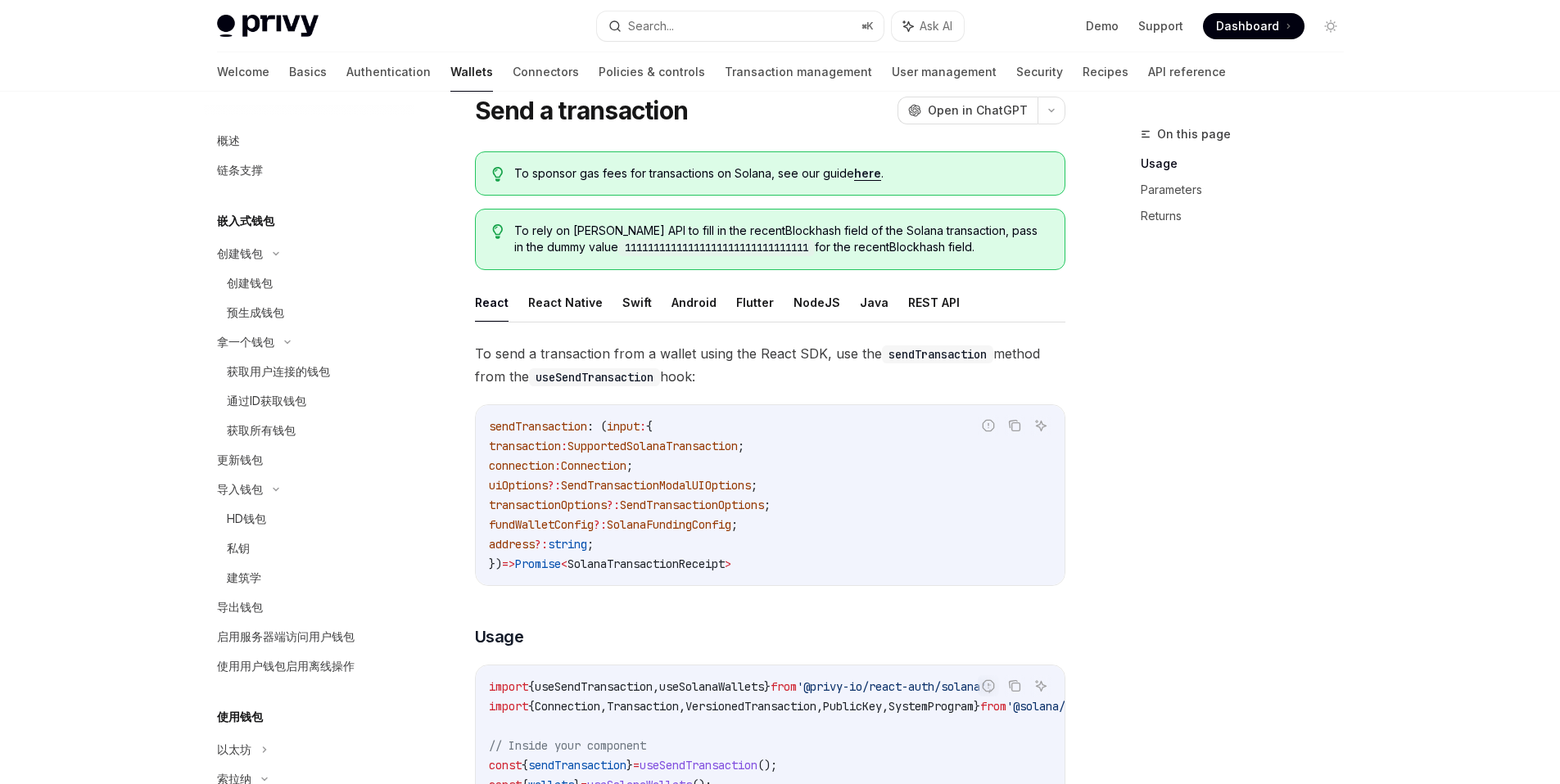
scroll to position [400, 0]
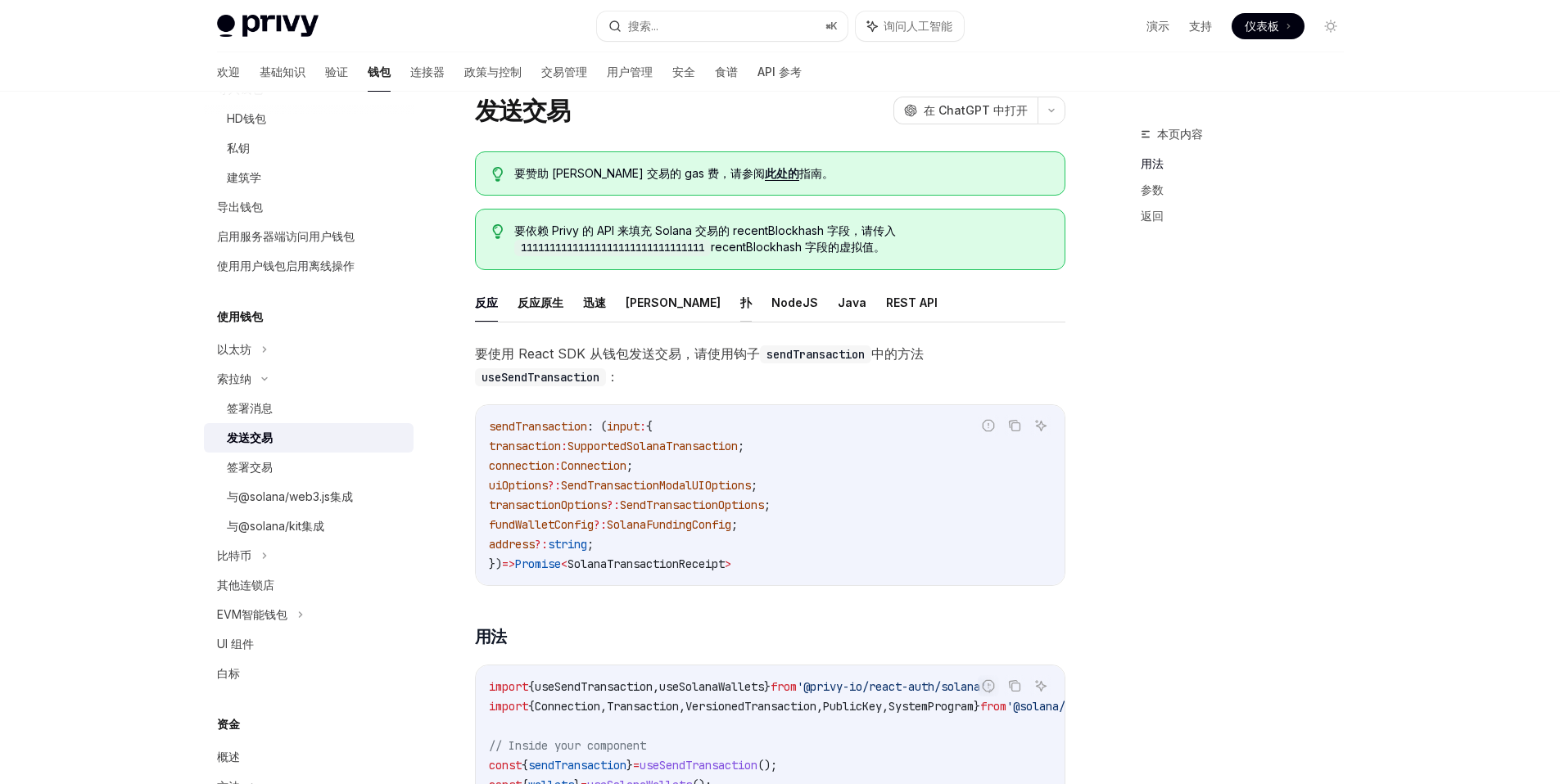
click at [740, 306] on font "扑" at bounding box center [746, 302] width 12 height 14
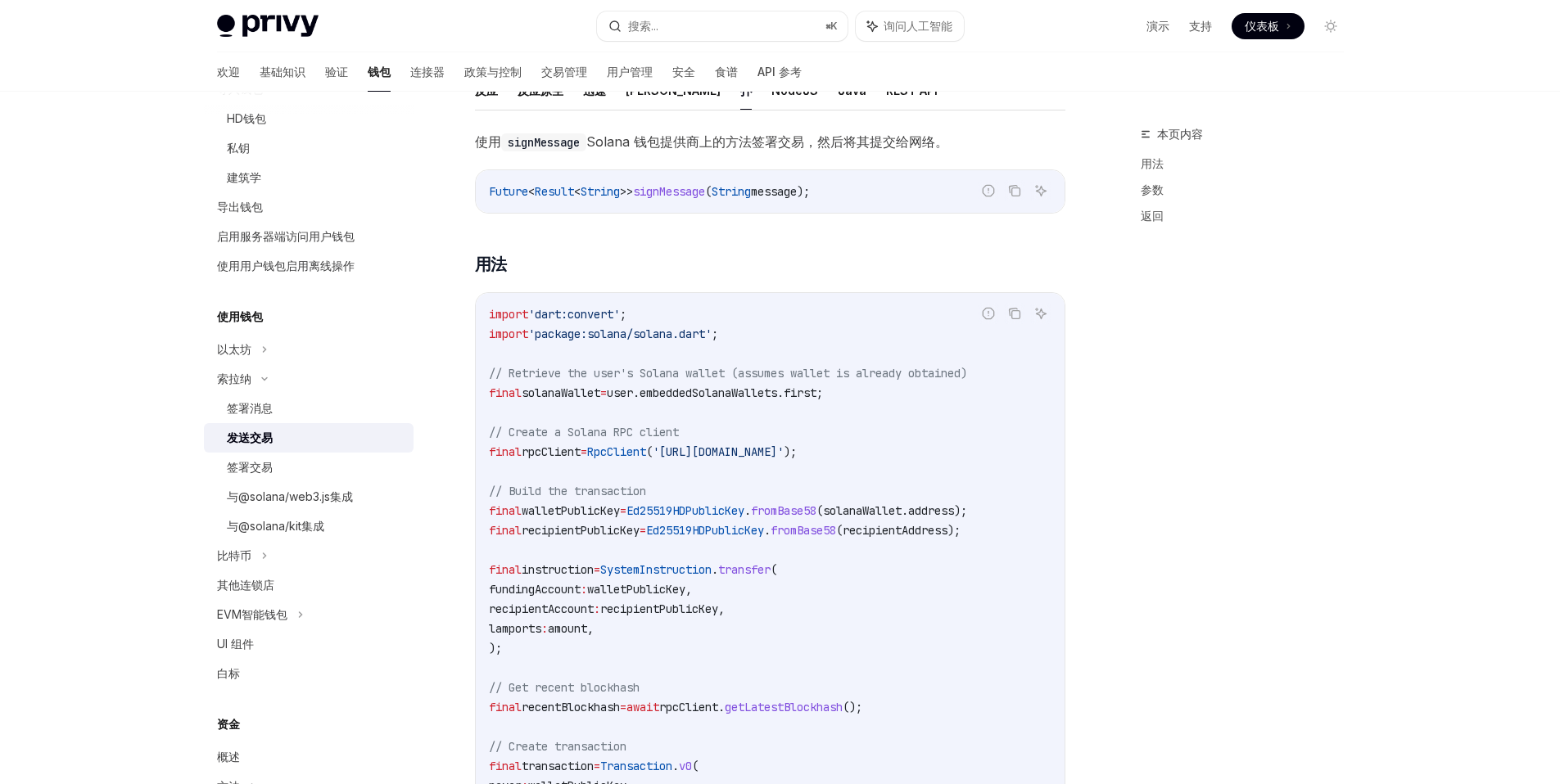
scroll to position [268, 0]
click at [783, 446] on span "'[URL][DOMAIN_NAME]'" at bounding box center [718, 451] width 131 height 15
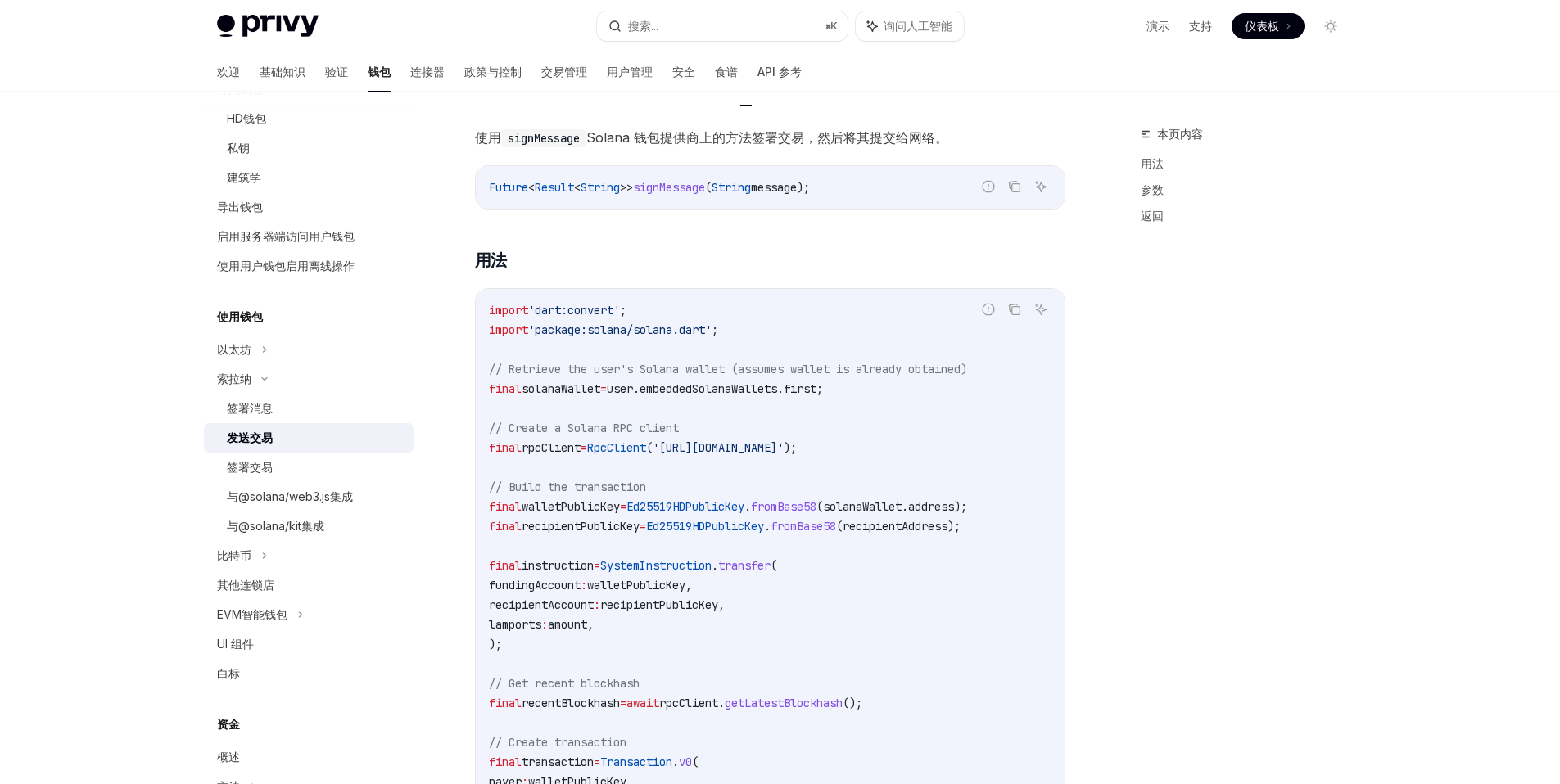
click at [646, 445] on span "RpcClient" at bounding box center [616, 448] width 59 height 15
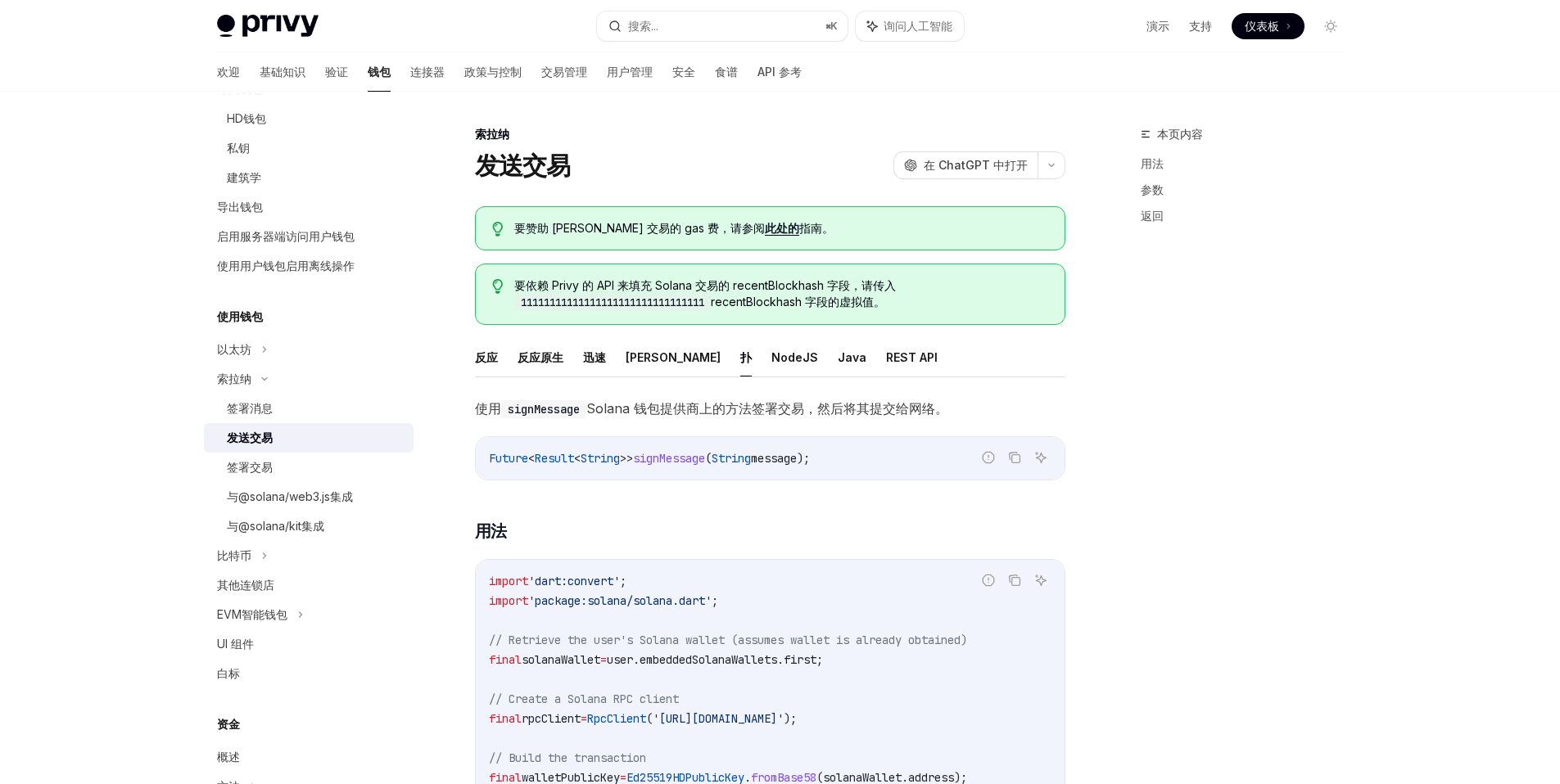
scroll to position [3, 0]
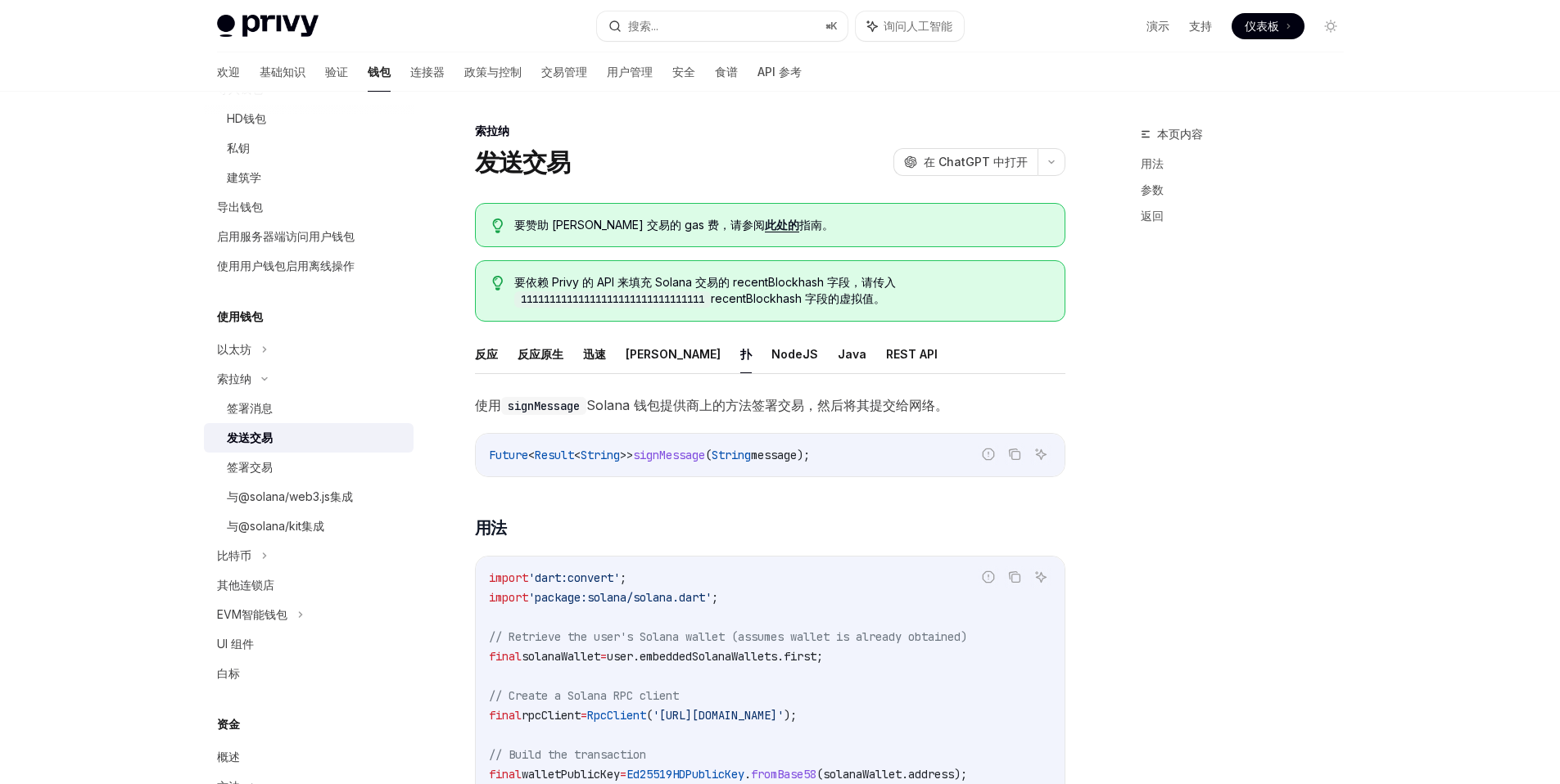
drag, startPoint x: 543, startPoint y: 229, endPoint x: 658, endPoint y: 226, distance: 115.0
click at [658, 226] on font "要赞助 [PERSON_NAME] 交易的 gas 费，请参阅" at bounding box center [640, 225] width 250 height 14
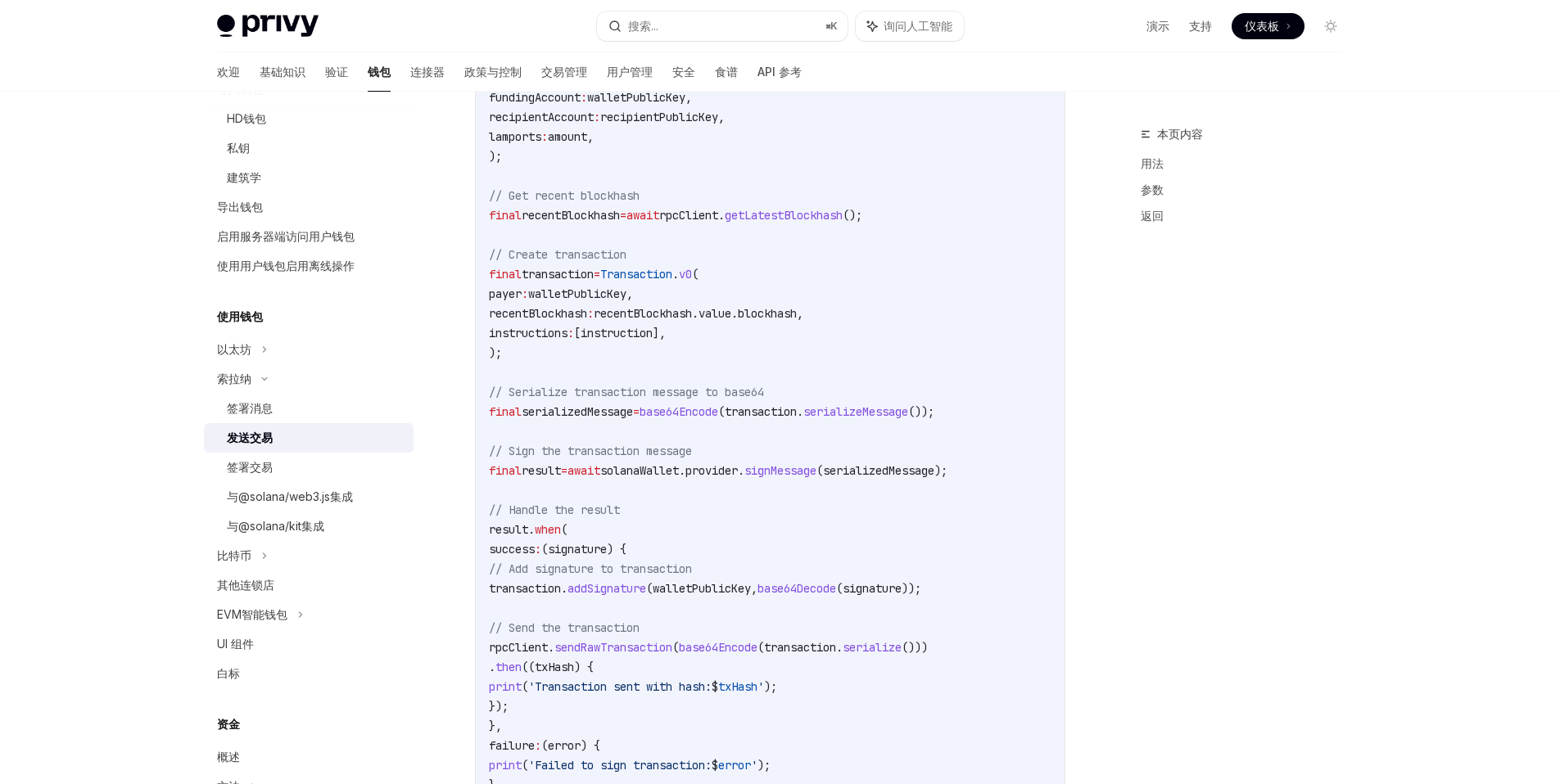
scroll to position [779, 0]
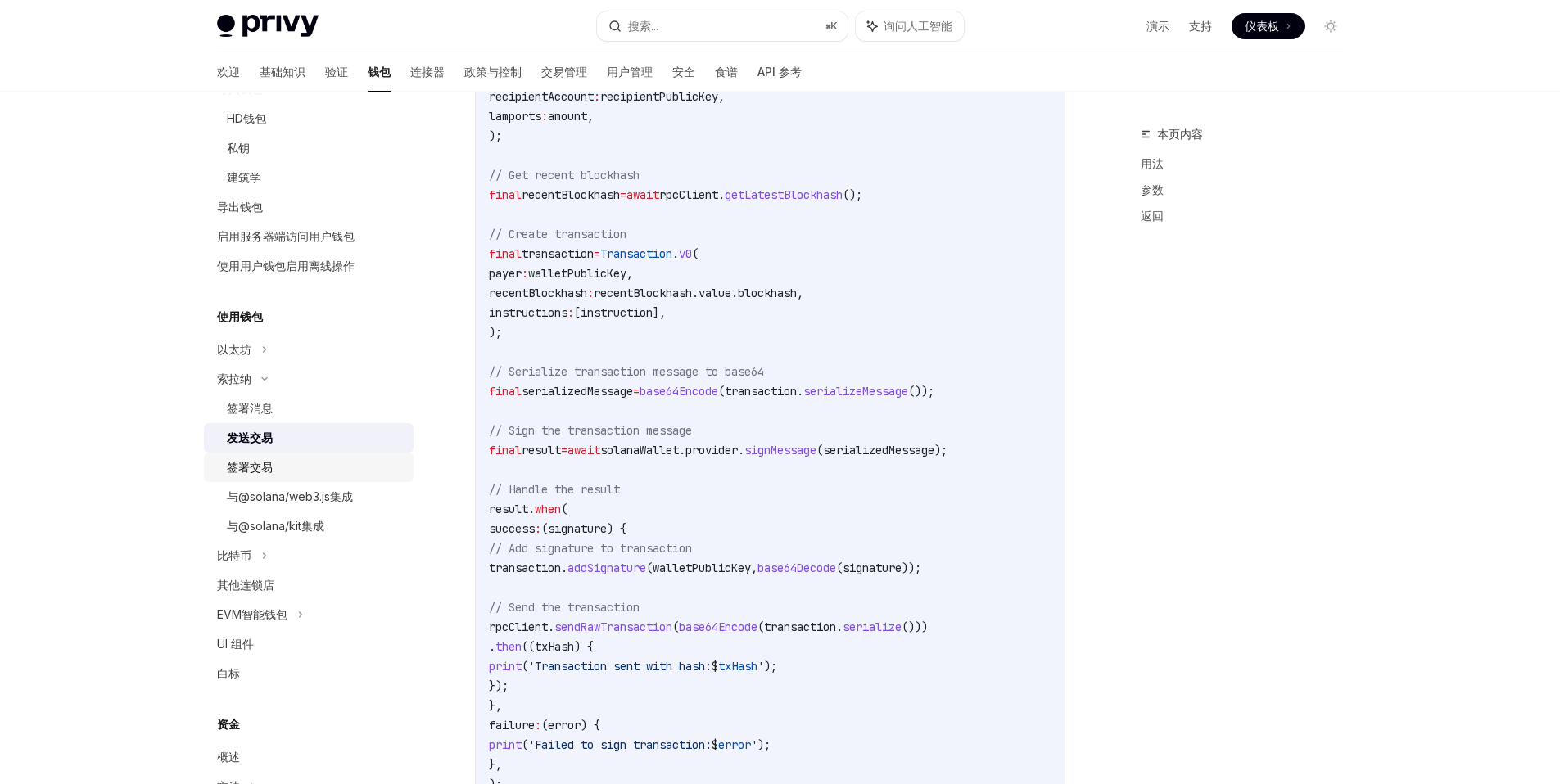
click at [257, 468] on font "签署交易" at bounding box center [249, 467] width 46 height 14
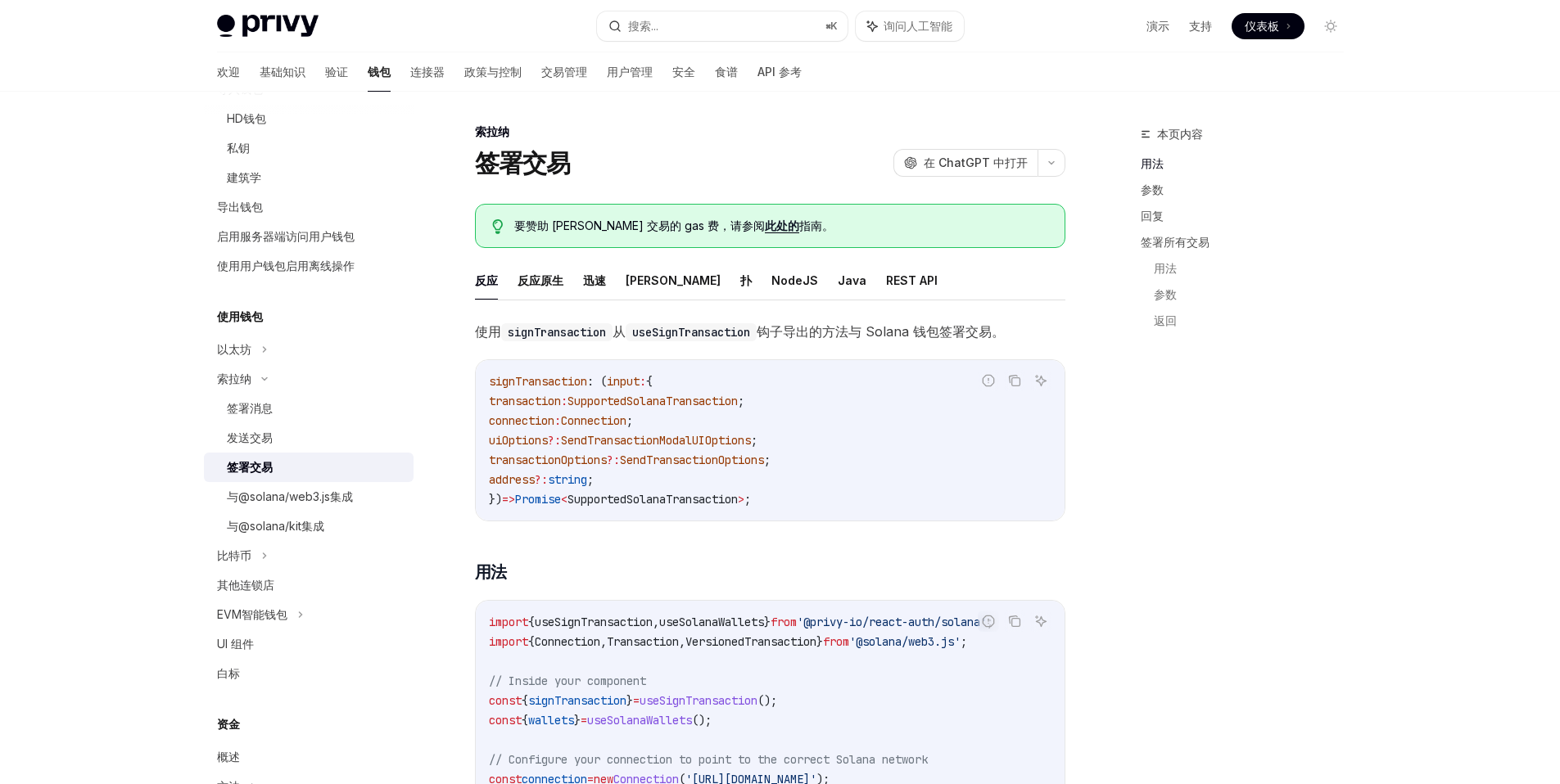
scroll to position [3, 0]
click at [740, 280] on font "扑" at bounding box center [746, 280] width 12 height 14
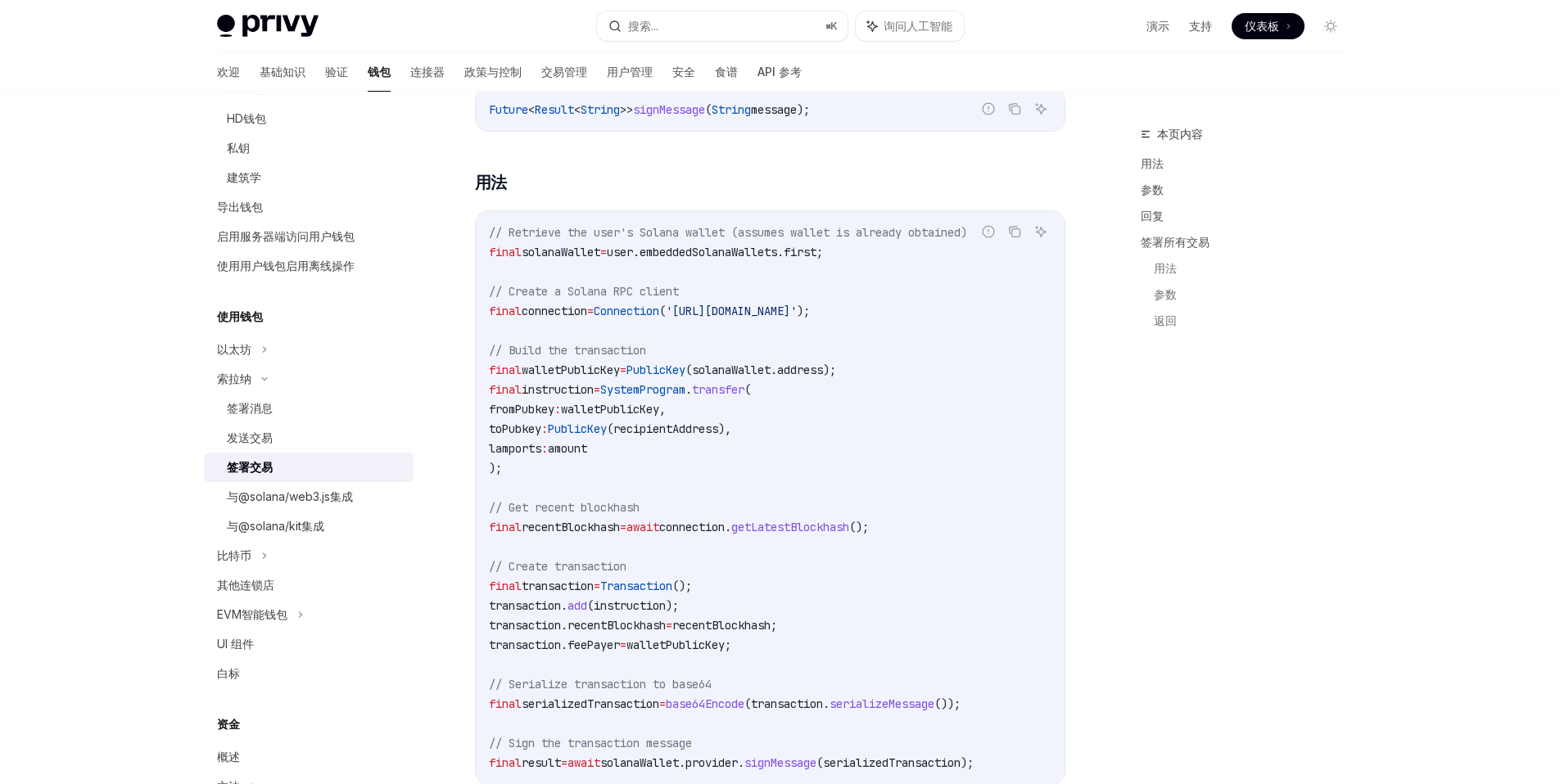
scroll to position [278, 0]
type textarea "*"
